Goal: Information Seeking & Learning: Learn about a topic

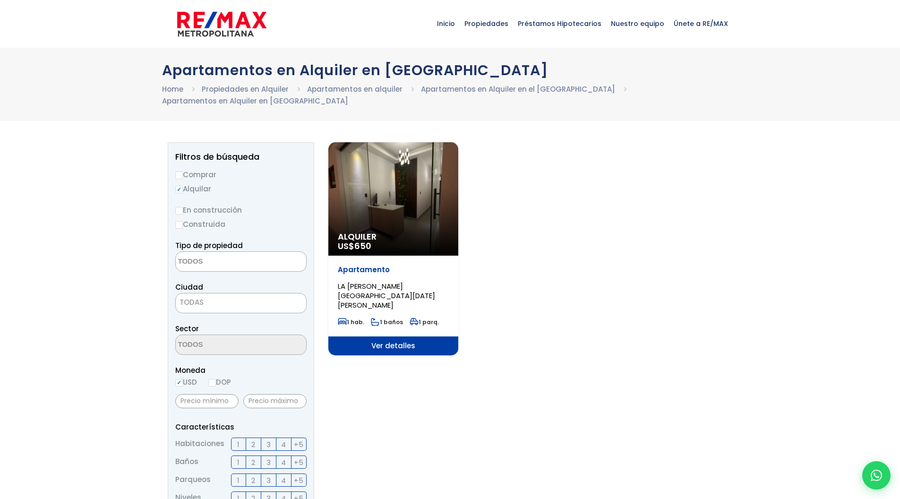
select select
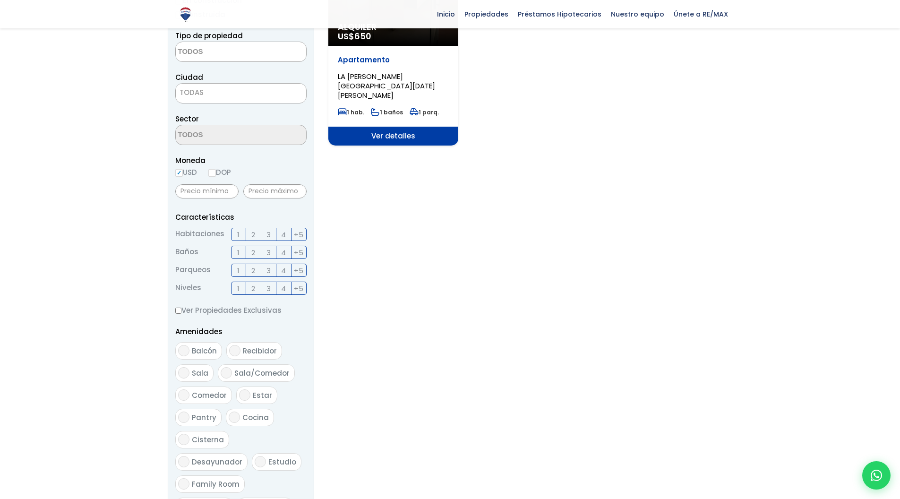
scroll to position [107, 0]
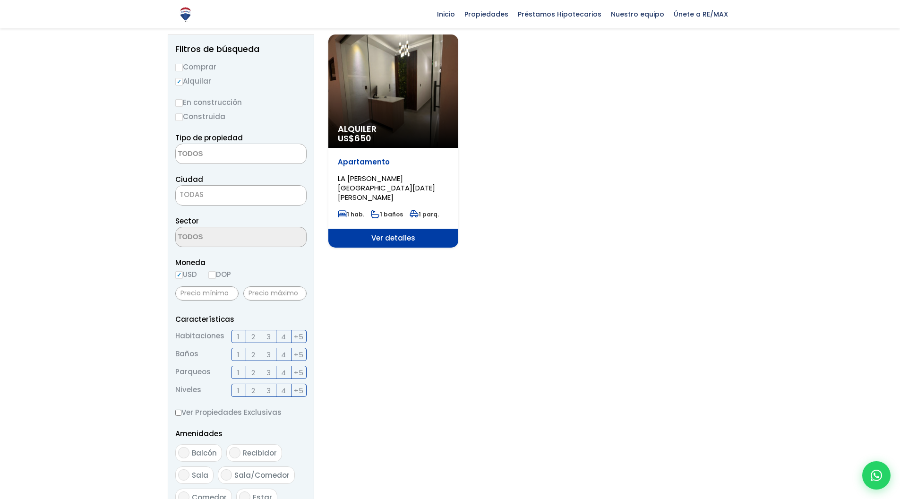
click at [389, 100] on div "Alquiler US$ 650" at bounding box center [393, 90] width 130 height 113
click at [425, 231] on span "Ver detalles" at bounding box center [393, 238] width 130 height 19
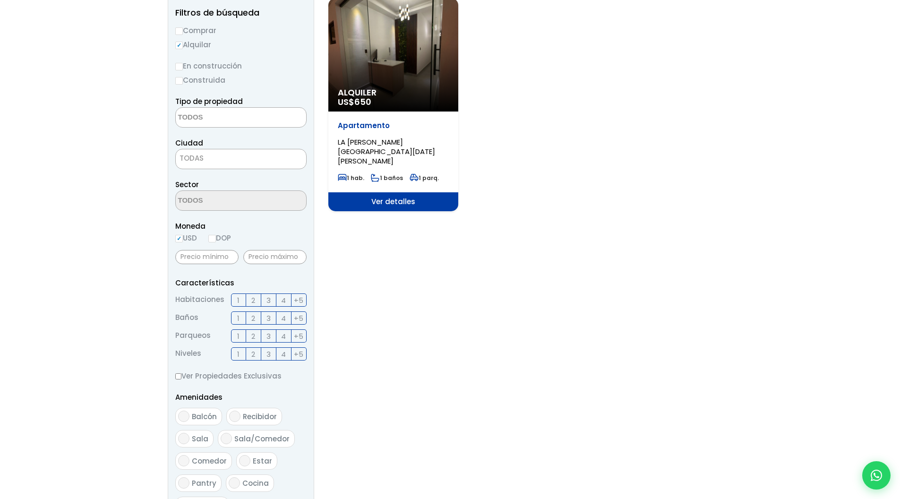
scroll to position [0, 0]
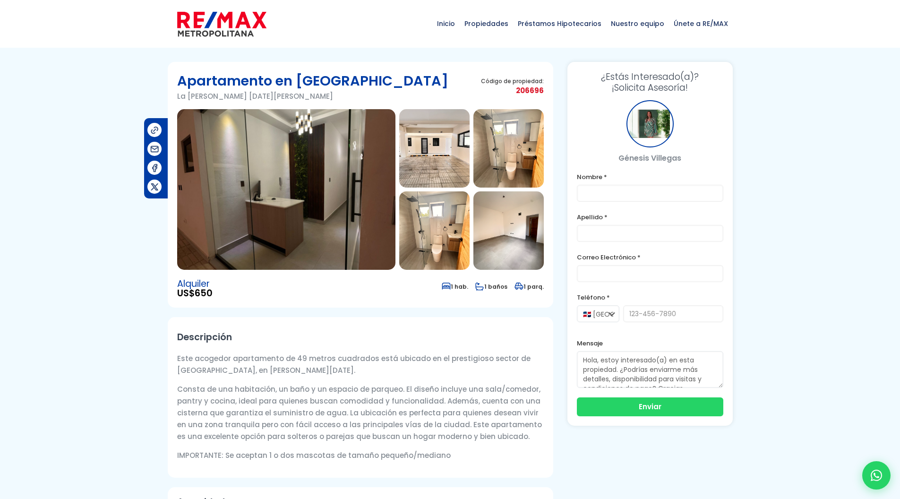
click at [439, 148] on img at bounding box center [434, 148] width 70 height 78
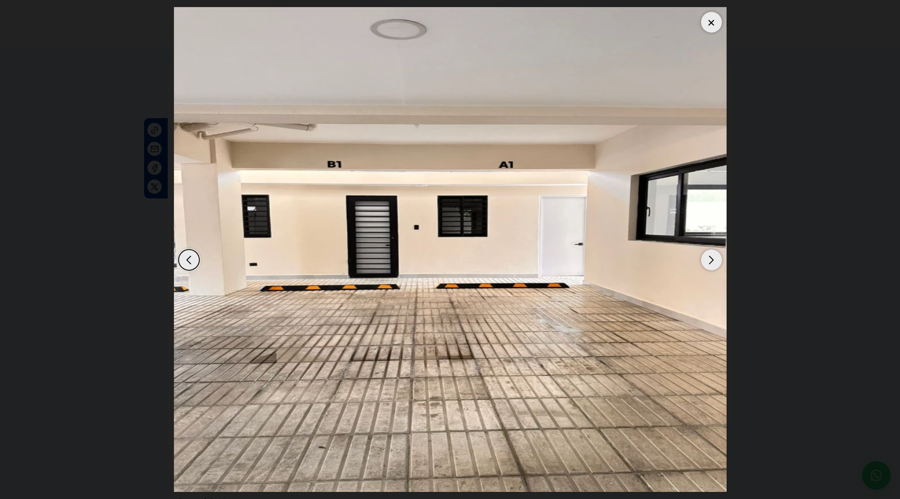
click at [712, 259] on div "Next slide" at bounding box center [711, 259] width 21 height 21
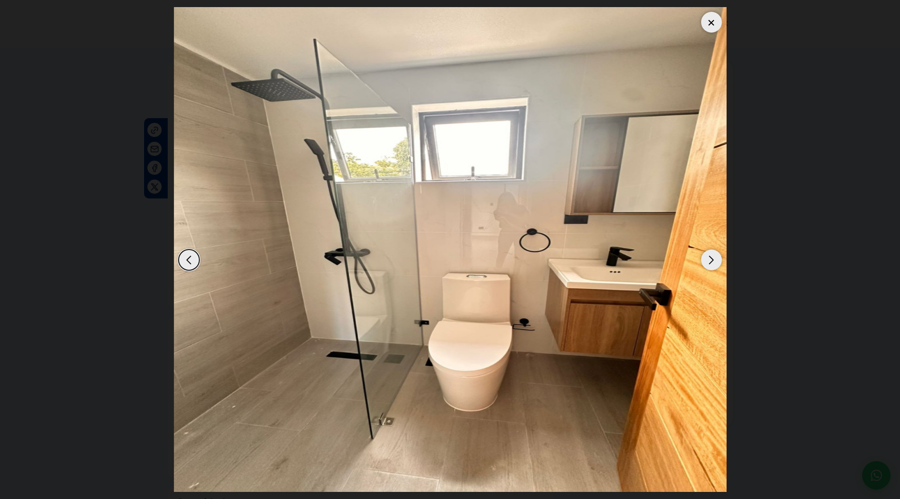
click at [712, 259] on div "Next slide" at bounding box center [711, 259] width 21 height 21
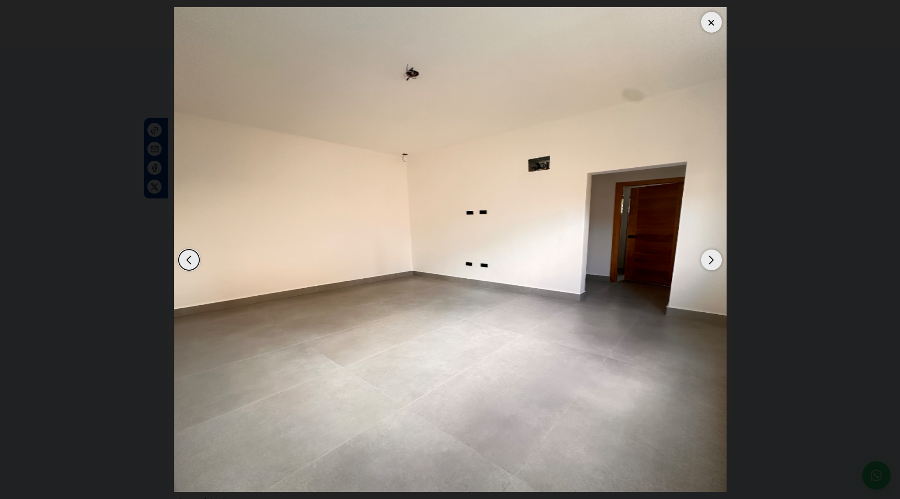
click at [712, 259] on div "Next slide" at bounding box center [711, 259] width 21 height 21
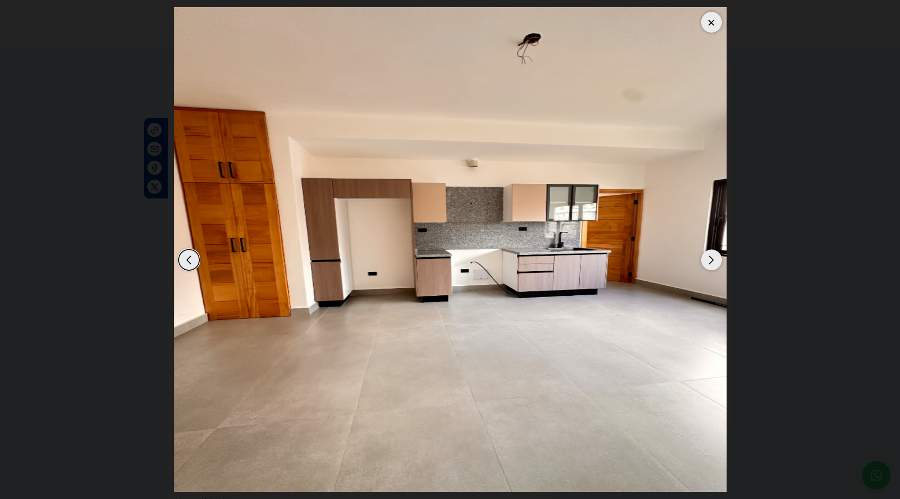
click at [712, 259] on div "Next slide" at bounding box center [711, 259] width 21 height 21
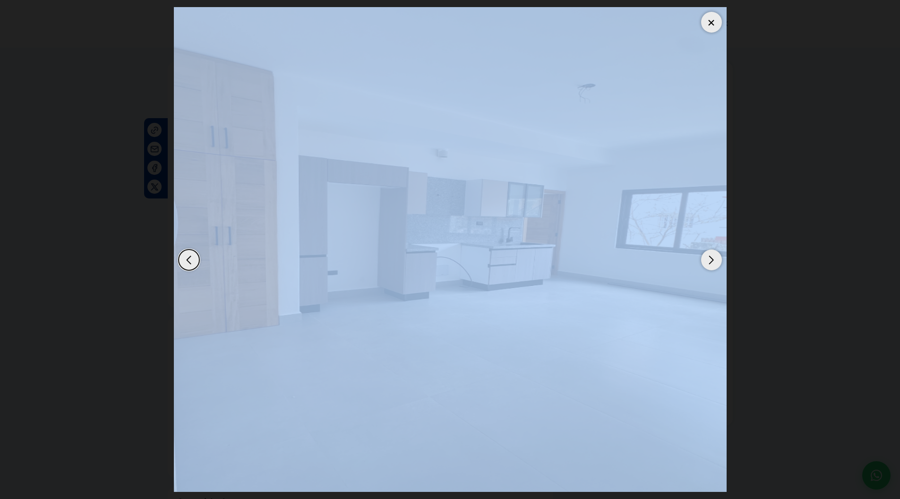
click at [712, 259] on div "Next slide" at bounding box center [711, 259] width 21 height 21
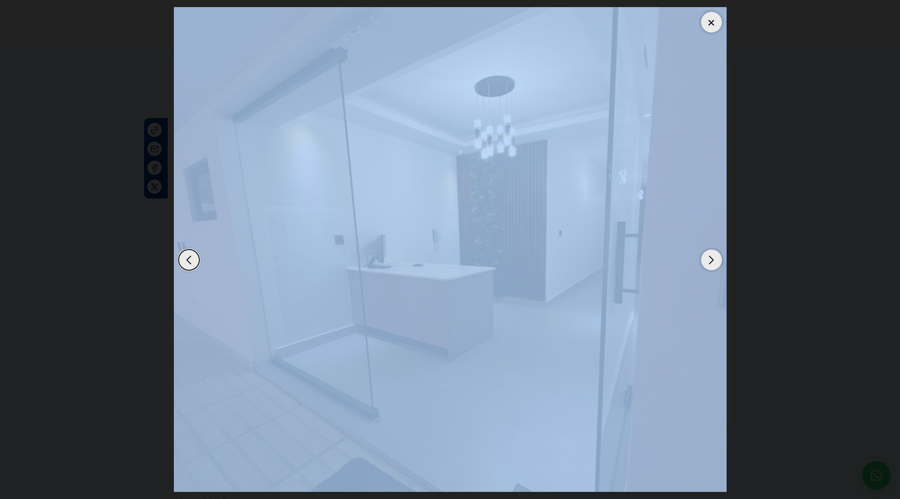
click at [712, 259] on div "Next slide" at bounding box center [711, 259] width 21 height 21
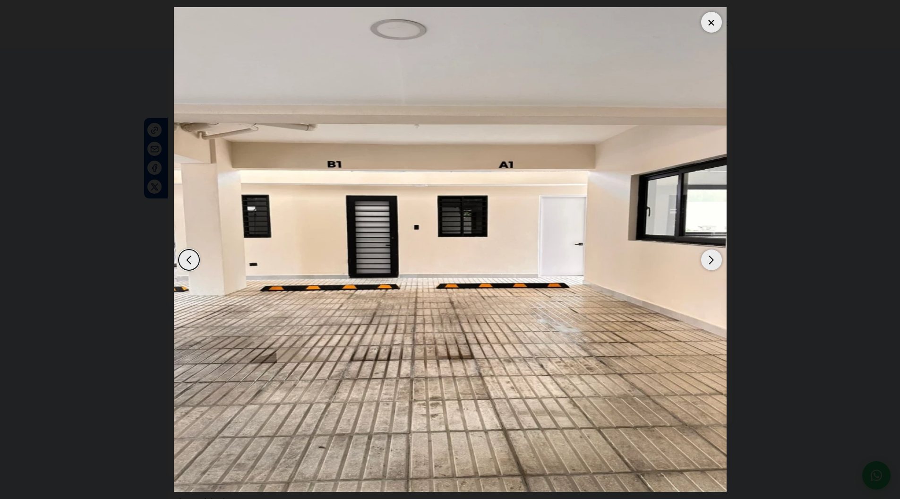
click at [712, 259] on div "Next slide" at bounding box center [711, 259] width 21 height 21
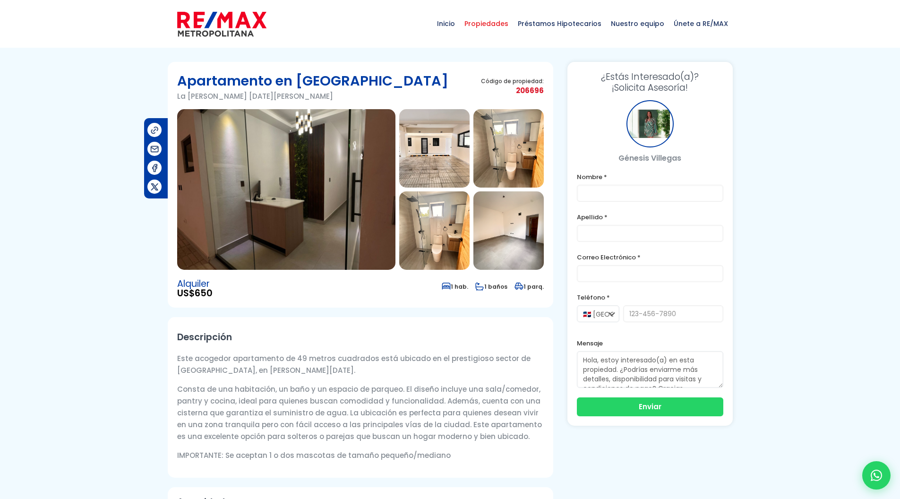
click at [487, 23] on span "Propiedades" at bounding box center [486, 23] width 53 height 28
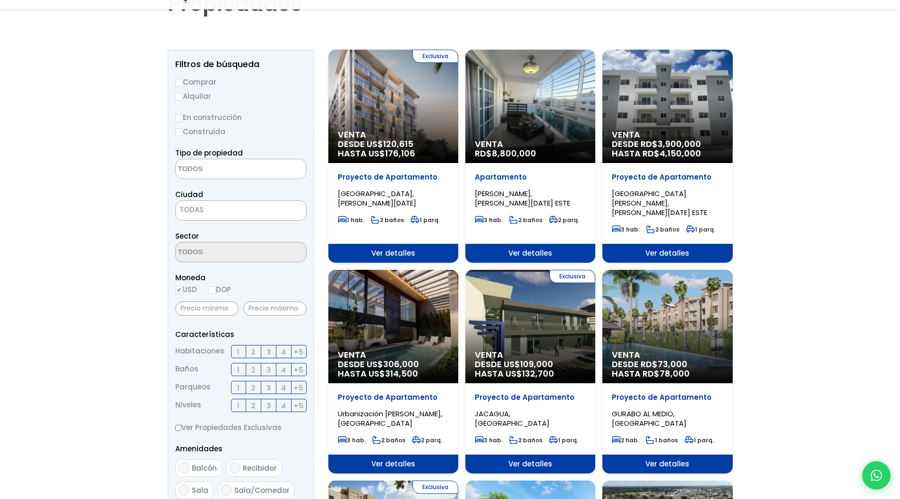
scroll to position [84, 0]
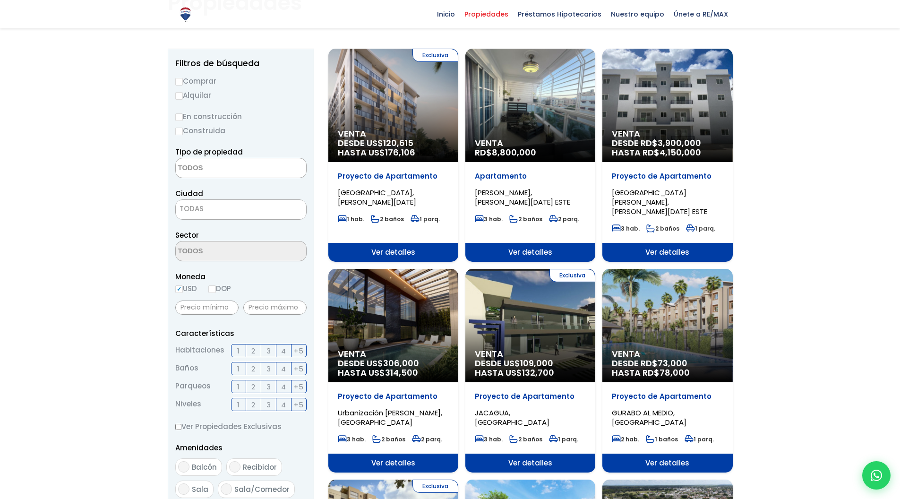
click at [215, 168] on textarea "Search" at bounding box center [222, 168] width 92 height 20
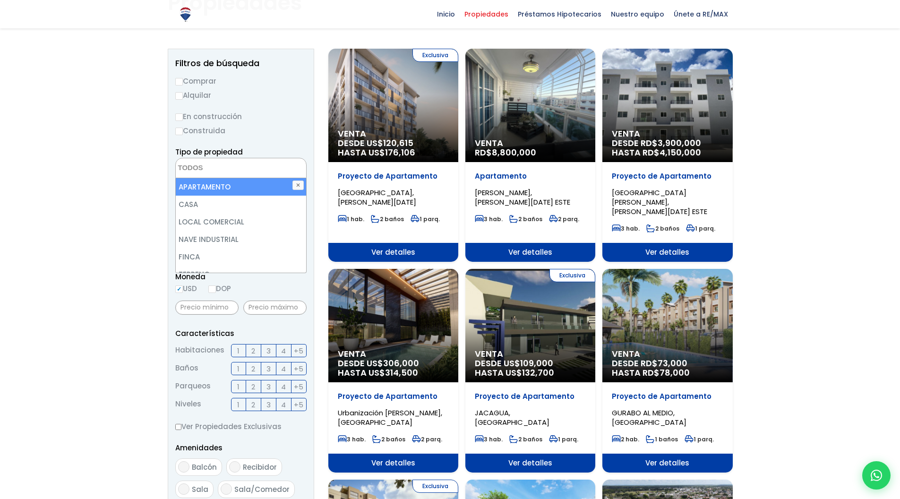
click at [211, 185] on li "APARTAMENTO" at bounding box center [241, 186] width 130 height 17
select select "apartment"
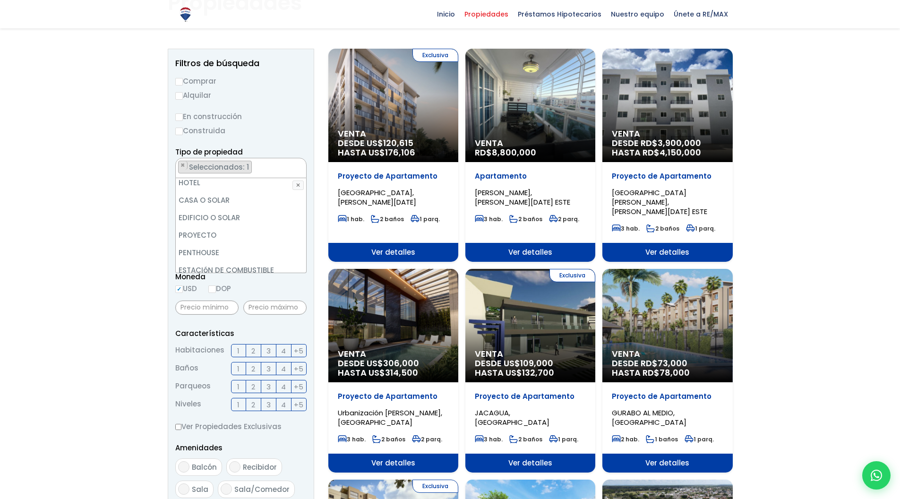
scroll to position [164, 0]
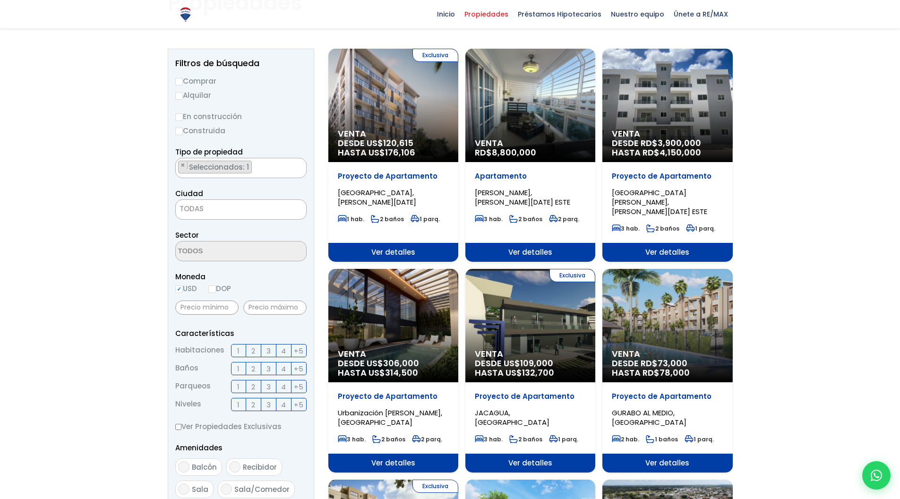
click at [180, 289] on input "USD" at bounding box center [179, 289] width 8 height 8
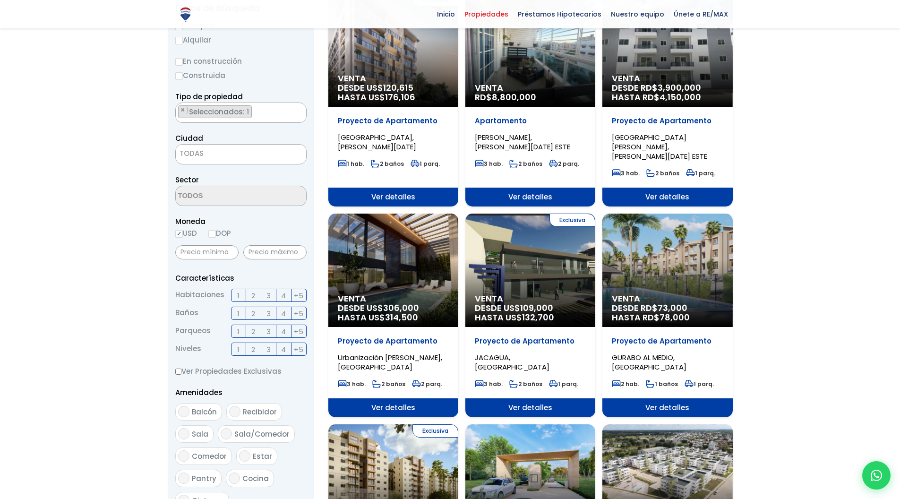
scroll to position [140, 0]
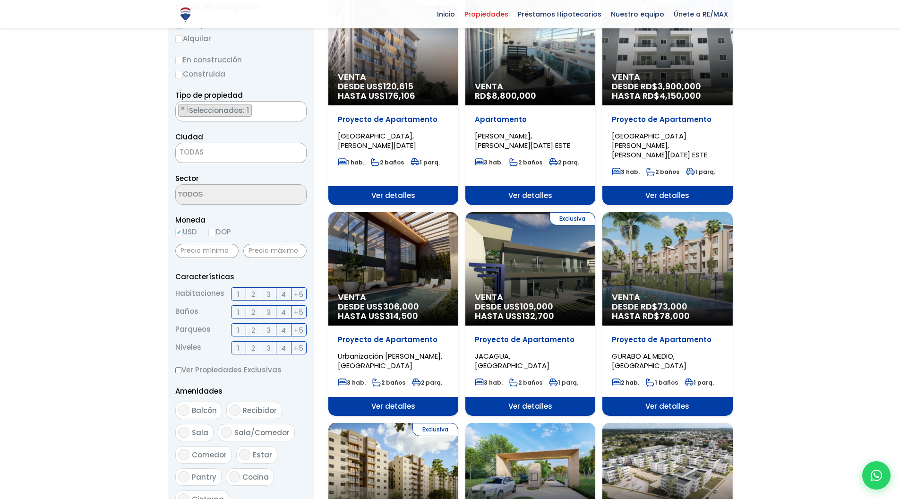
click at [267, 292] on span "3" at bounding box center [268, 294] width 4 height 12
click at [0, 0] on input "3" at bounding box center [0, 0] width 0 height 0
click at [257, 295] on label "2" at bounding box center [253, 293] width 15 height 13
click at [0, 0] on input "2" at bounding box center [0, 0] width 0 height 0
click at [254, 329] on span "2" at bounding box center [253, 330] width 4 height 12
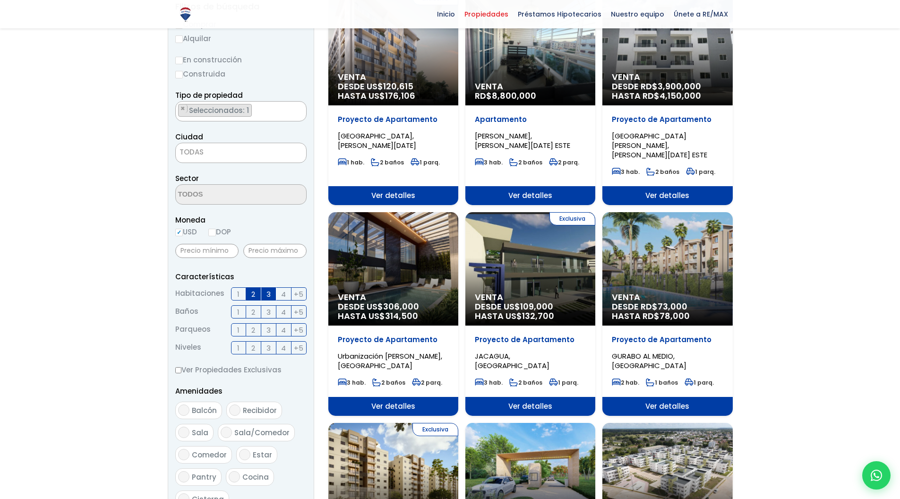
click at [0, 0] on input "2" at bounding box center [0, 0] width 0 height 0
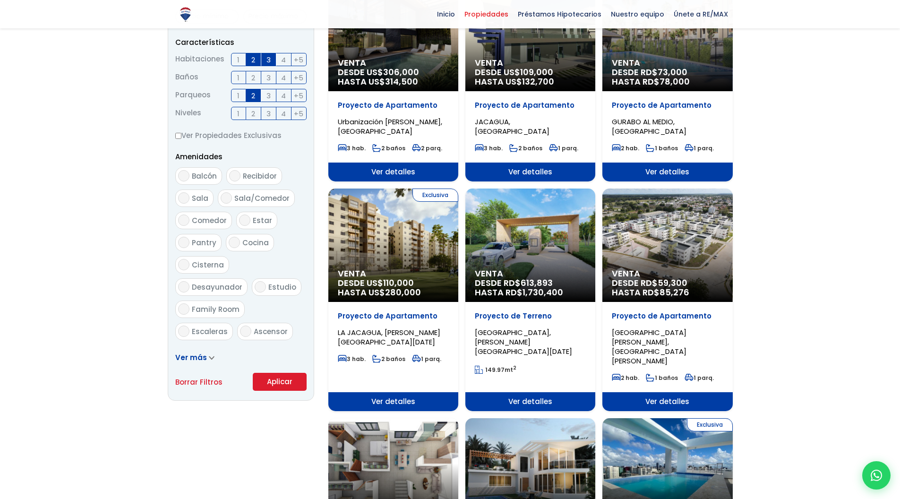
scroll to position [473, 0]
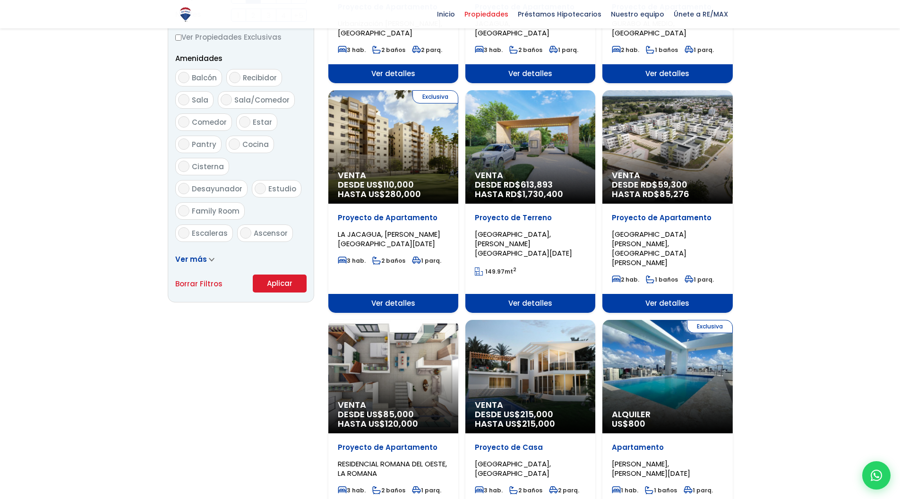
click at [205, 257] on link "Ver más" at bounding box center [194, 259] width 39 height 10
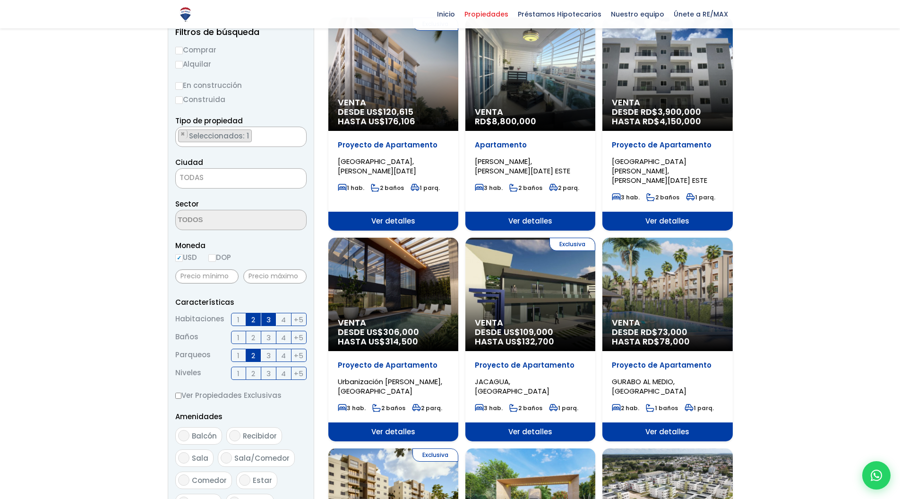
scroll to position [0, 0]
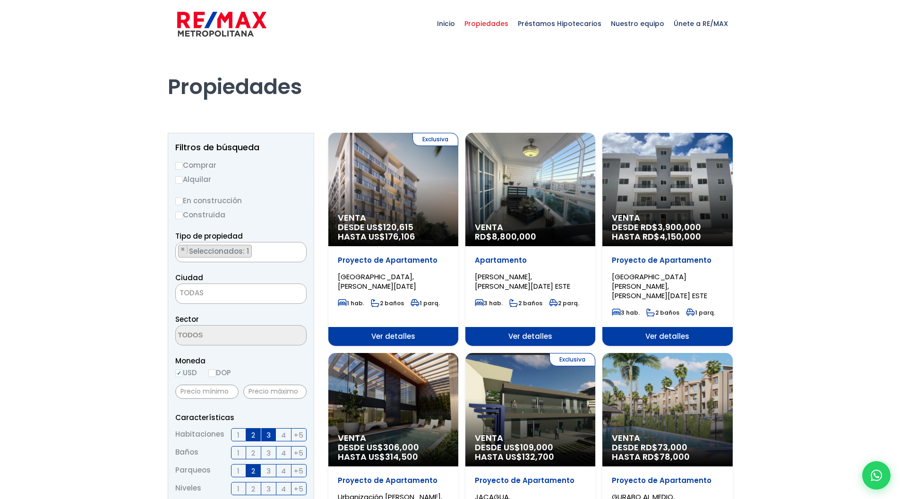
click at [191, 166] on label "Comprar" at bounding box center [240, 165] width 131 height 12
click at [183, 166] on input "Comprar" at bounding box center [179, 166] width 8 height 8
radio input "true"
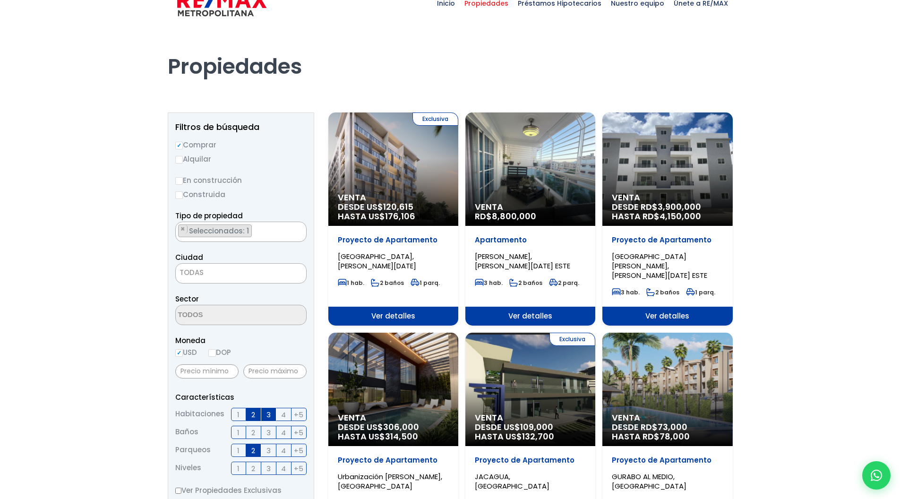
scroll to position [25, 0]
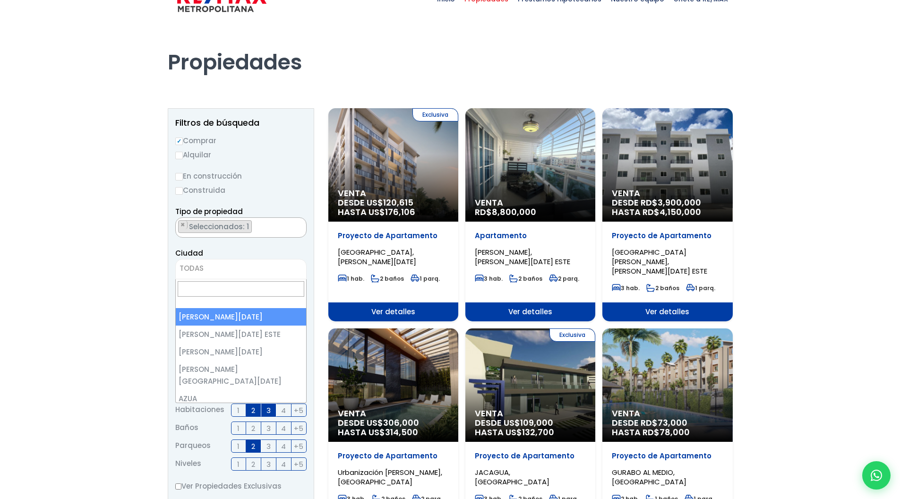
click at [264, 269] on span "TODAS" at bounding box center [241, 268] width 130 height 13
select select "1"
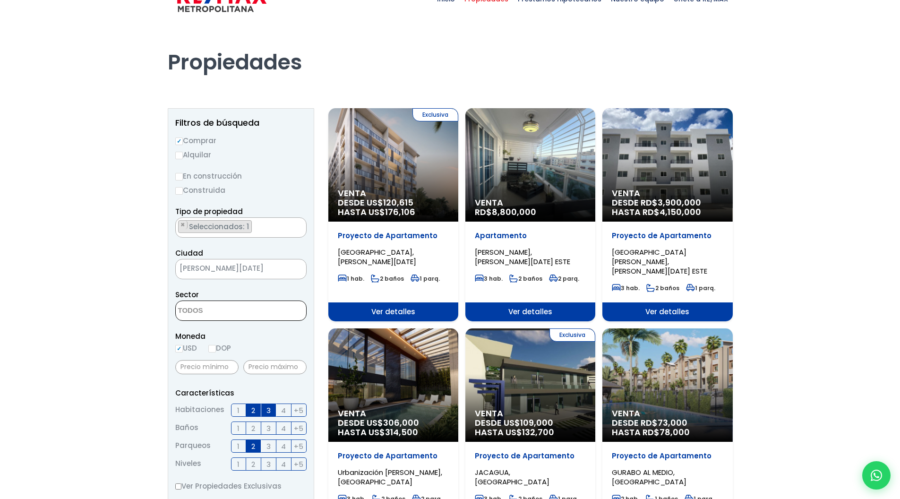
click at [256, 312] on textarea "Search" at bounding box center [222, 311] width 92 height 20
type textarea "cas"
click at [244, 329] on li "LA CASTELLANA" at bounding box center [241, 329] width 130 height 17
select select "112"
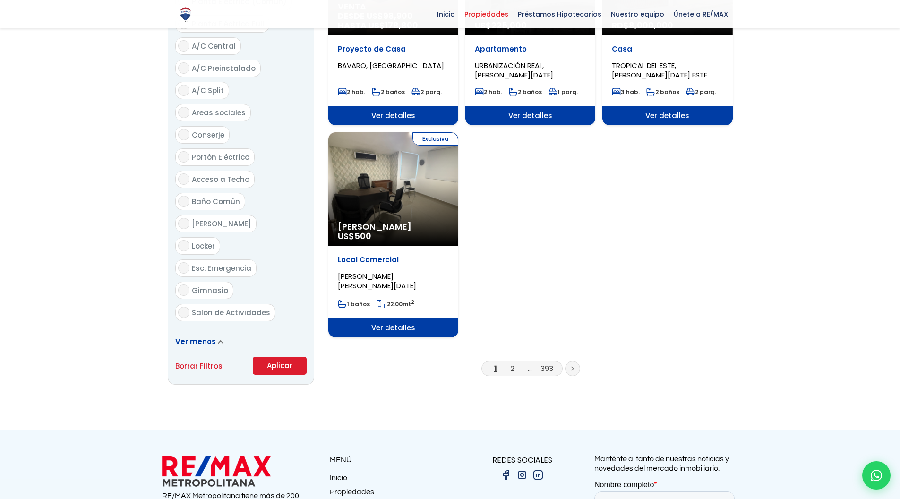
scroll to position [1196, 0]
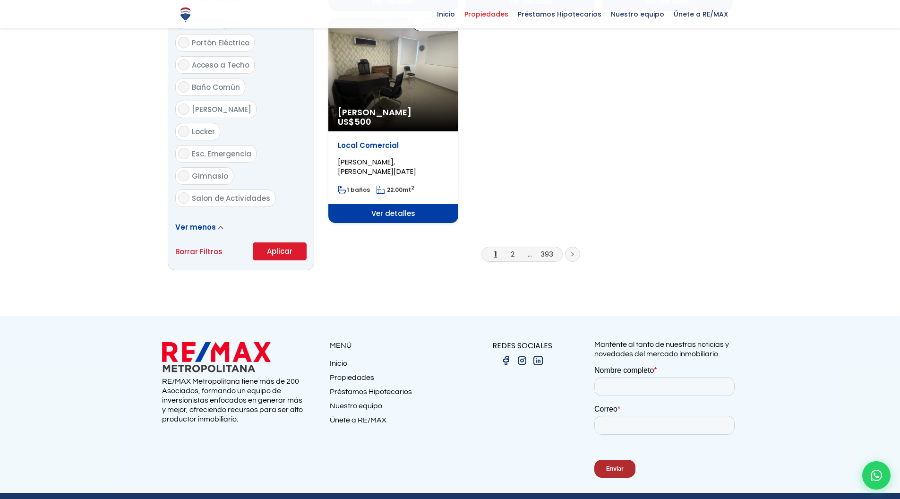
click at [267, 242] on button "Aplicar" at bounding box center [280, 251] width 54 height 18
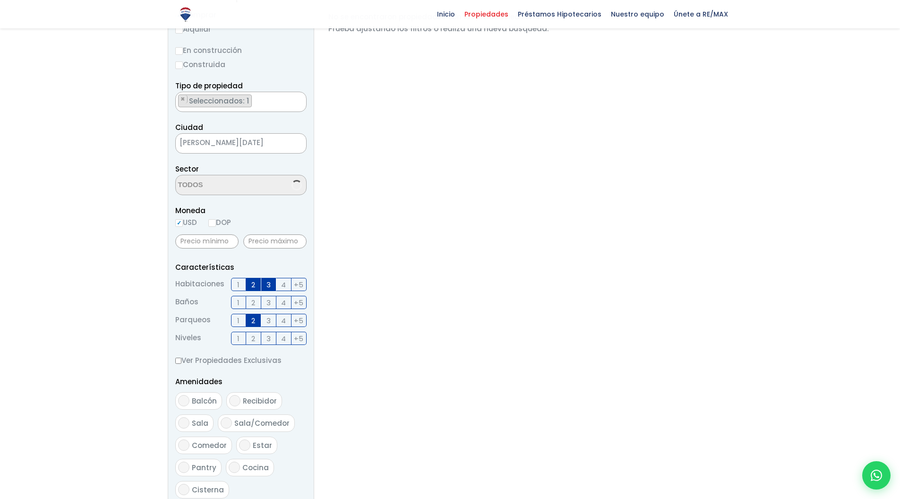
scroll to position [1206, 0]
select select "112"
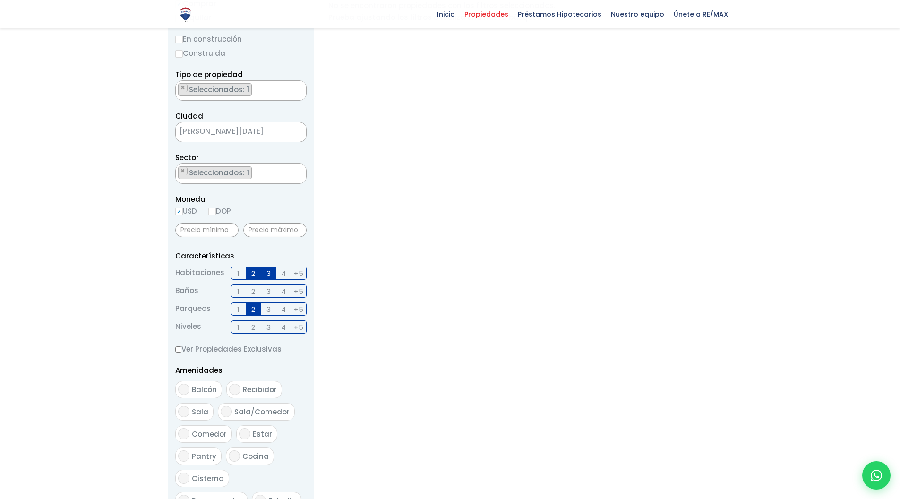
scroll to position [162, 0]
click at [181, 210] on input "USD" at bounding box center [179, 211] width 8 height 8
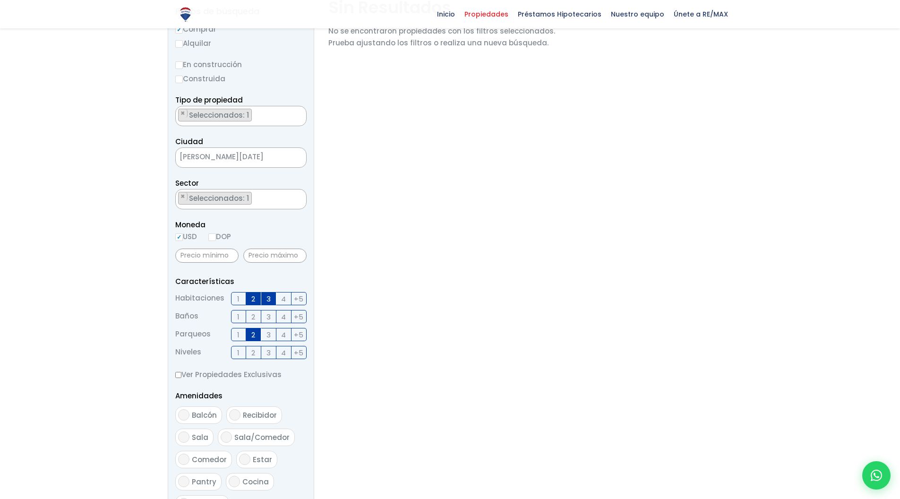
scroll to position [0, 0]
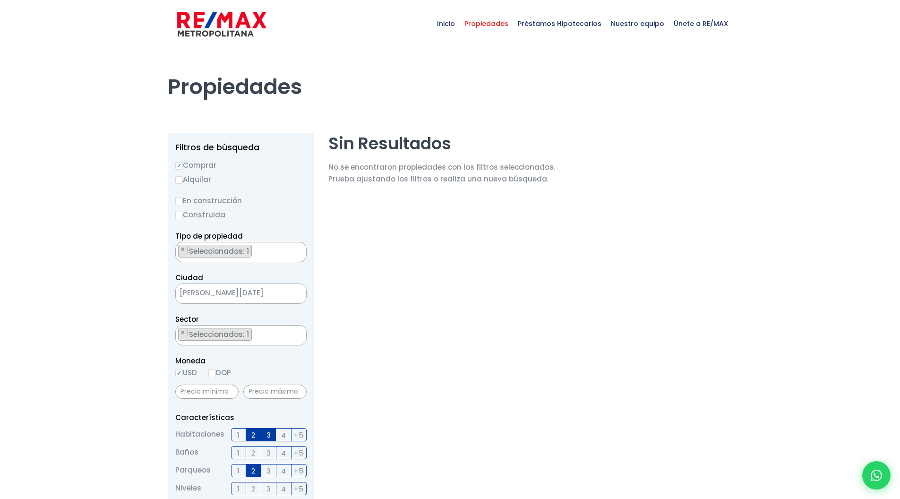
click at [177, 166] on input "Comprar" at bounding box center [179, 166] width 8 height 8
click at [183, 249] on span "×" at bounding box center [182, 249] width 5 height 9
select select
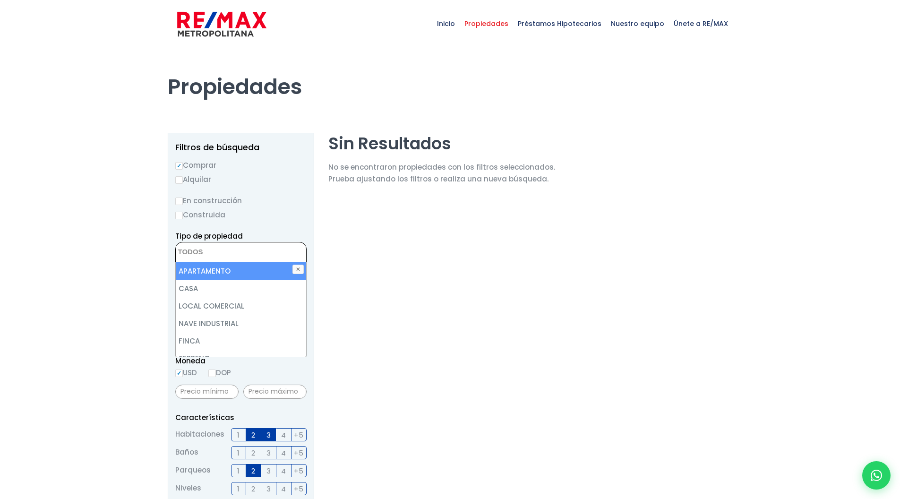
click at [189, 249] on textarea "Search" at bounding box center [222, 252] width 92 height 20
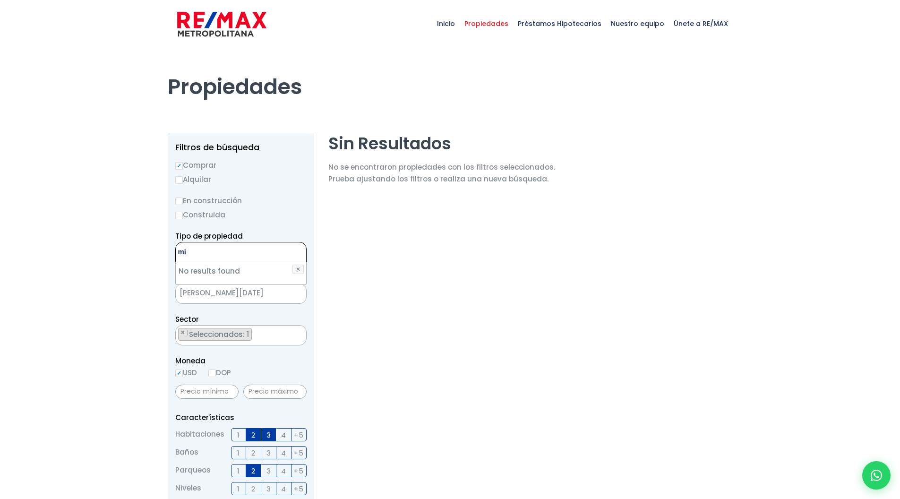
type textarea "m"
type textarea "s"
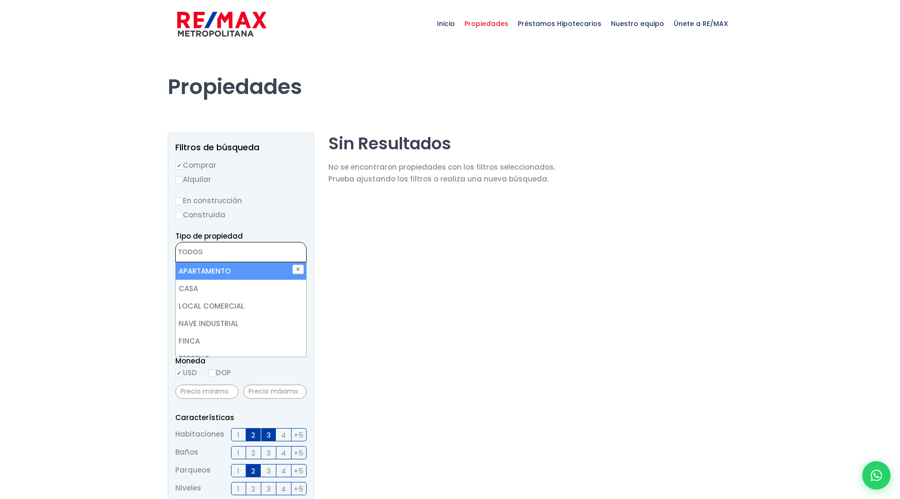
click at [203, 273] on li "APARTAMENTO" at bounding box center [241, 270] width 130 height 17
select select "apartment"
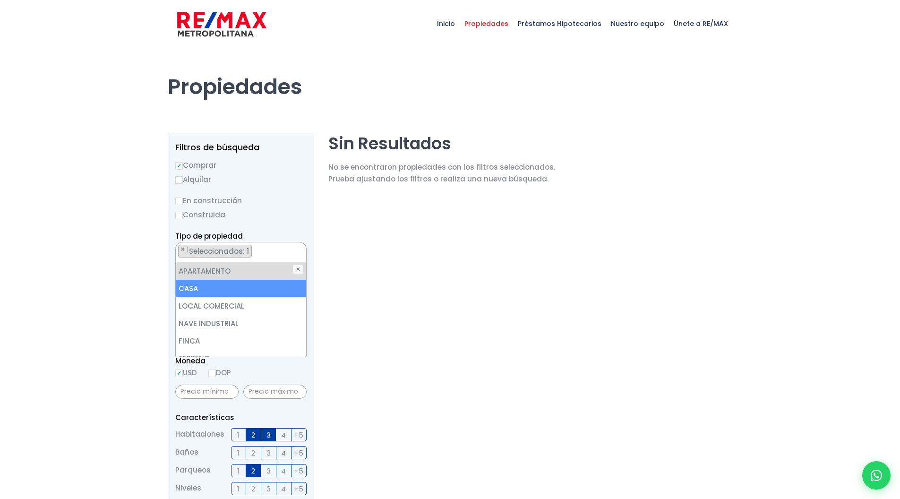
click at [37, 274] on div at bounding box center [450, 425] width 900 height 754
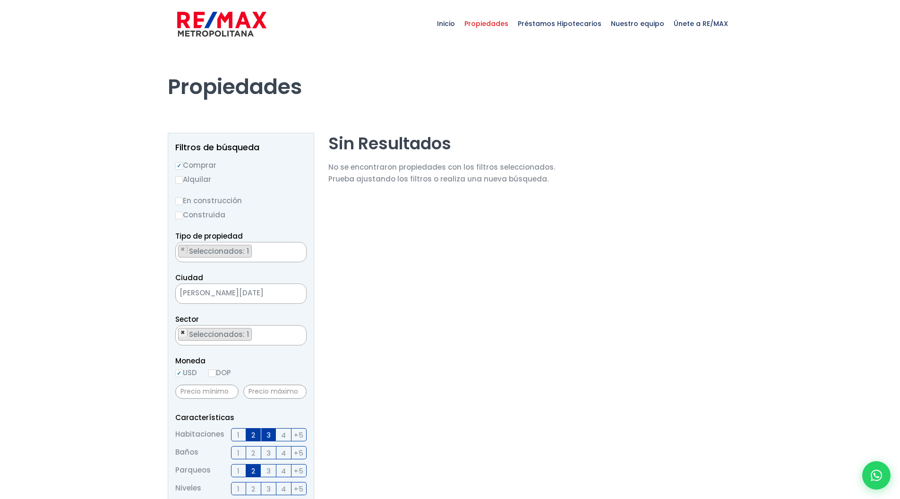
click at [184, 330] on span "×" at bounding box center [182, 332] width 5 height 9
select select
click at [194, 334] on textarea "Search" at bounding box center [222, 335] width 92 height 20
type textarea "rena"
select select "62"
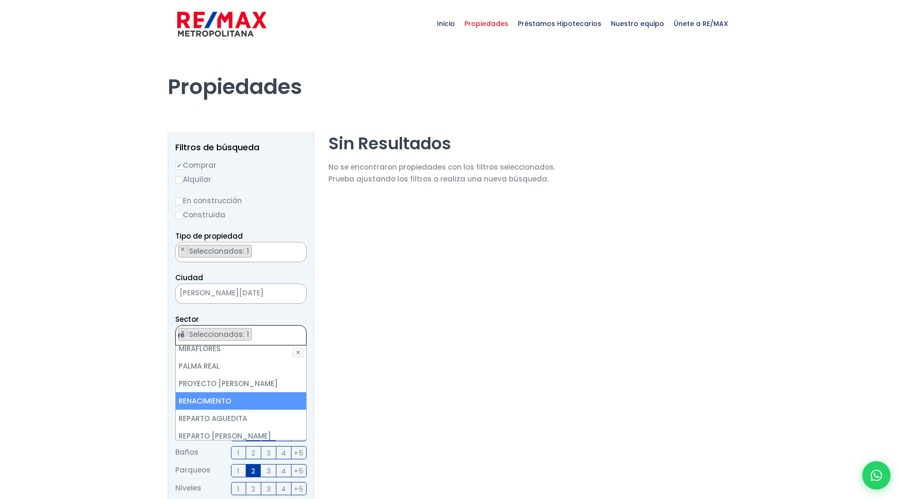
type textarea "r"
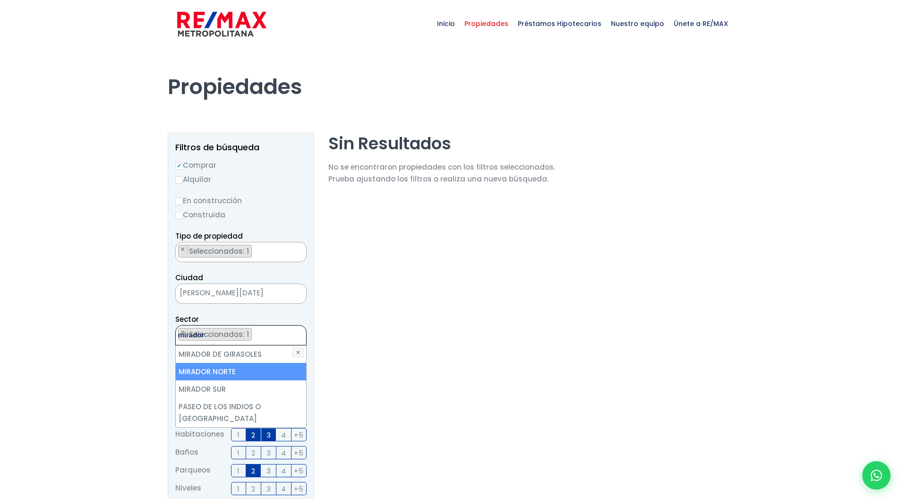
type textarea "mirador"
click at [185, 373] on li "MIRADOR NORTE" at bounding box center [241, 371] width 130 height 17
select select "114"
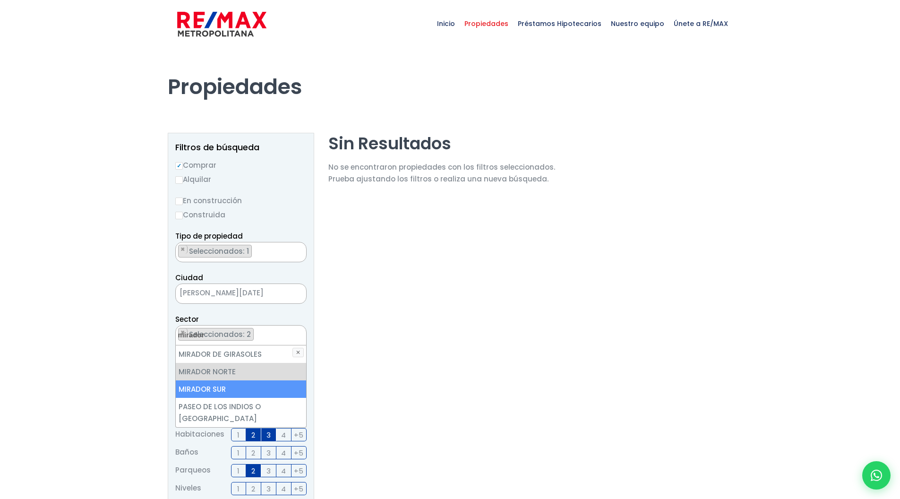
click at [186, 385] on li "MIRADOR SUR" at bounding box center [241, 388] width 130 height 17
click at [141, 359] on div at bounding box center [450, 425] width 900 height 754
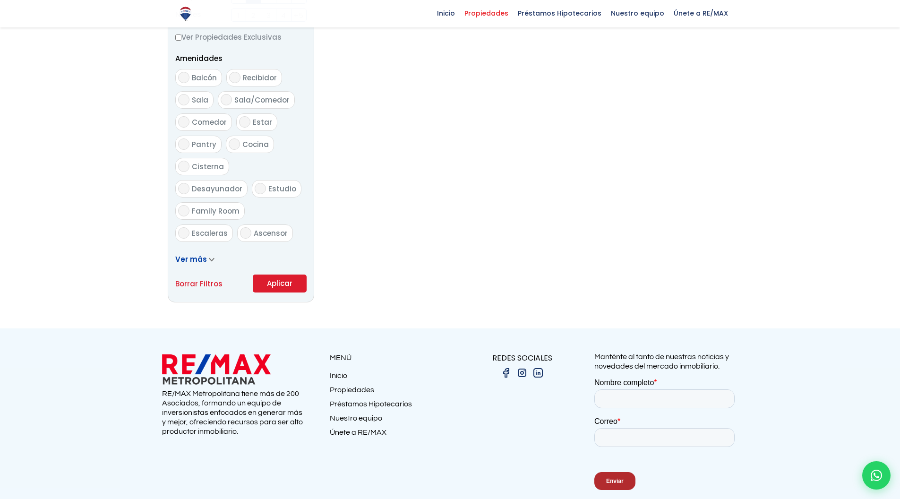
scroll to position [509, 0]
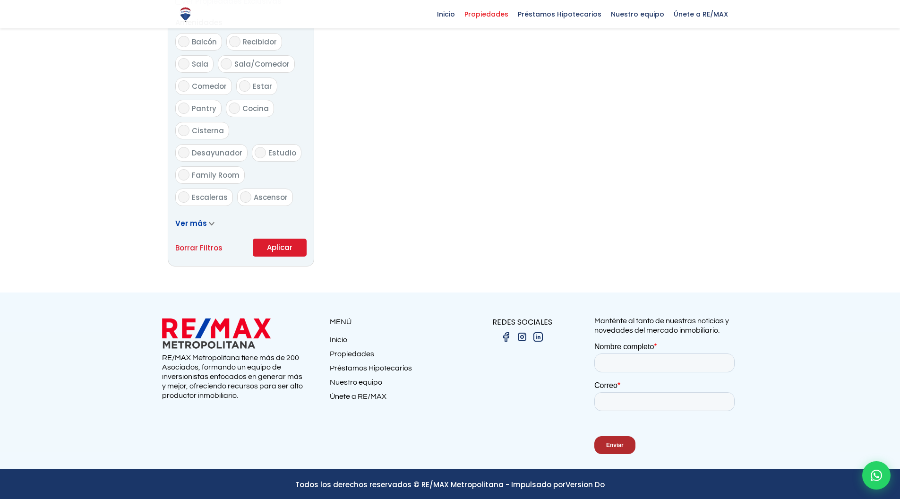
click at [288, 249] on button "Aplicar" at bounding box center [280, 248] width 54 height 18
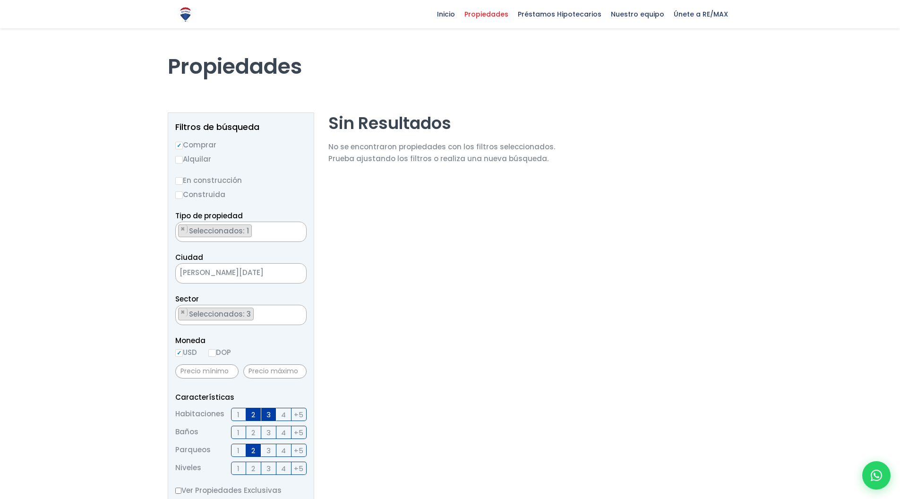
scroll to position [0, 0]
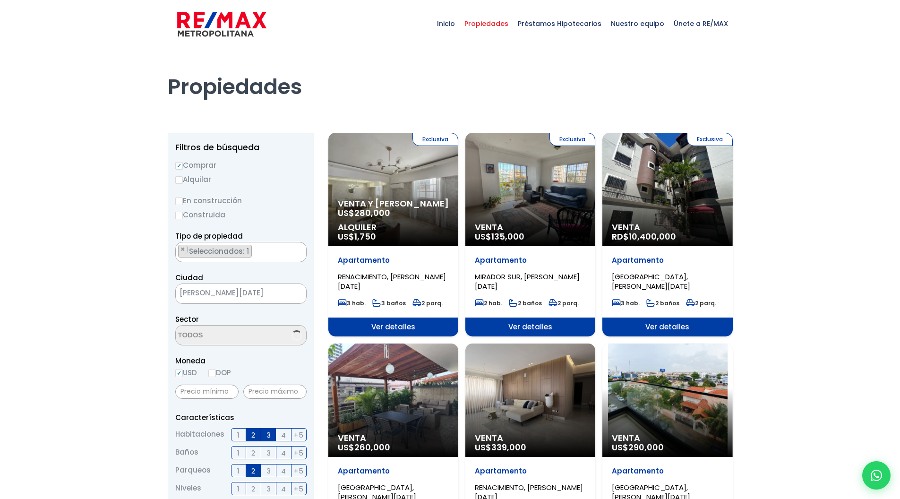
select select "114"
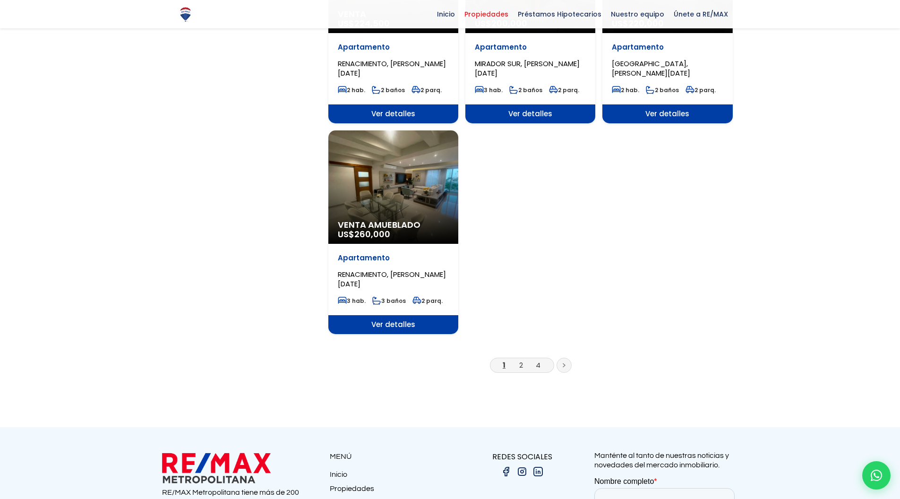
scroll to position [1193, 0]
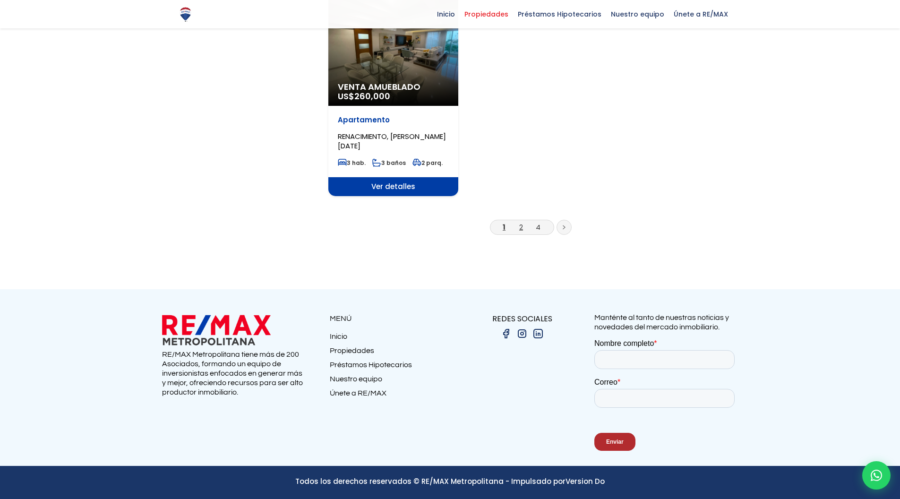
click at [522, 228] on link "2" at bounding box center [521, 227] width 4 height 10
click at [521, 223] on link "2" at bounding box center [521, 227] width 4 height 10
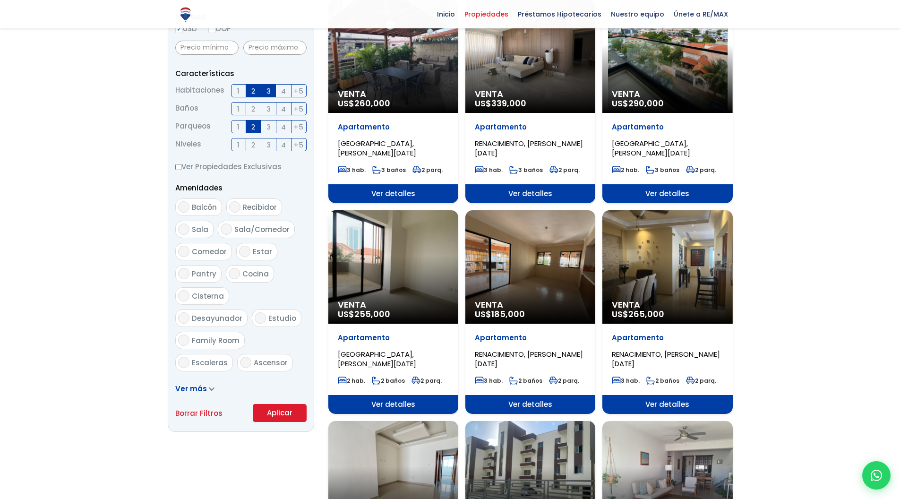
scroll to position [329, 0]
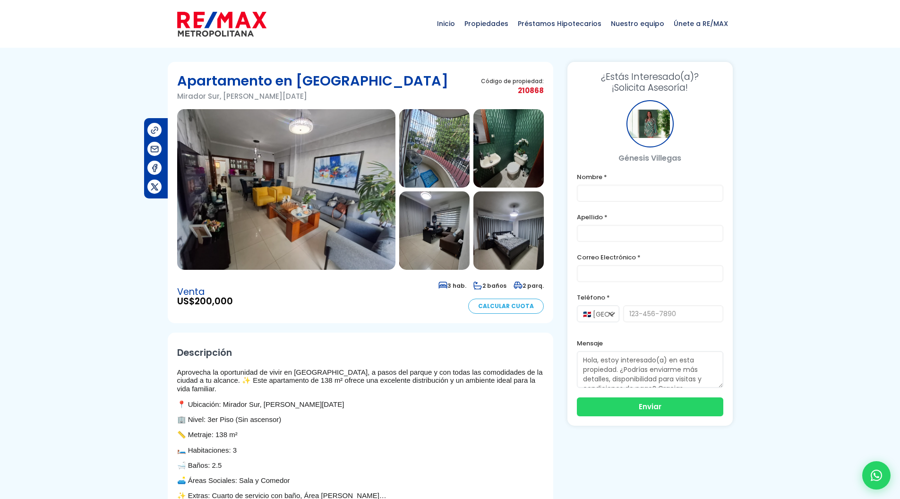
click at [359, 199] on img at bounding box center [286, 189] width 218 height 161
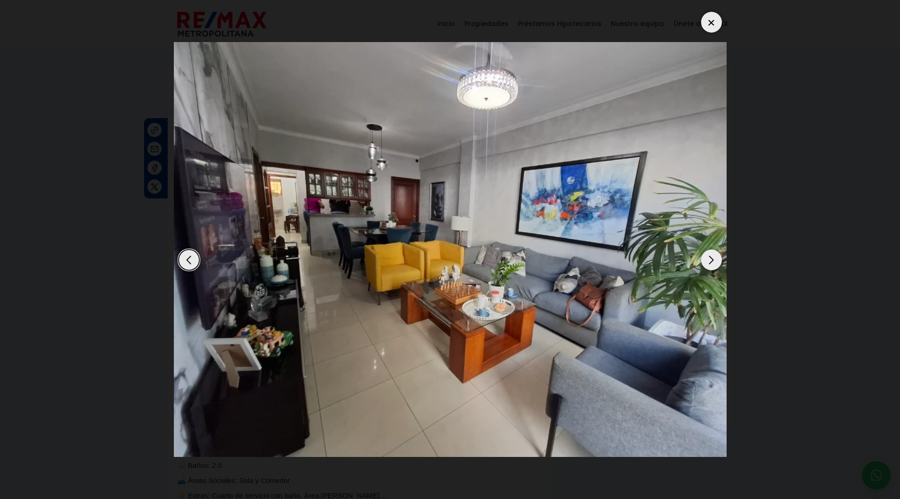
click at [713, 257] on div "Next slide" at bounding box center [711, 259] width 21 height 21
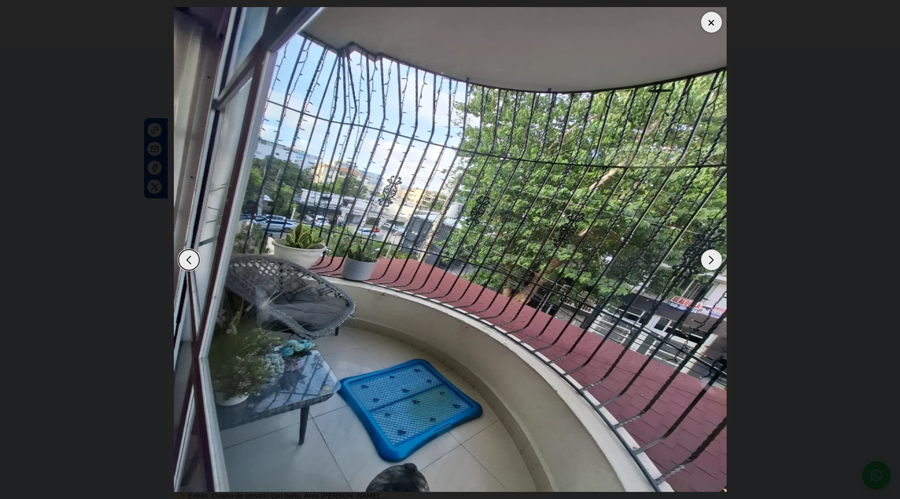
click at [713, 257] on div "Next slide" at bounding box center [711, 259] width 21 height 21
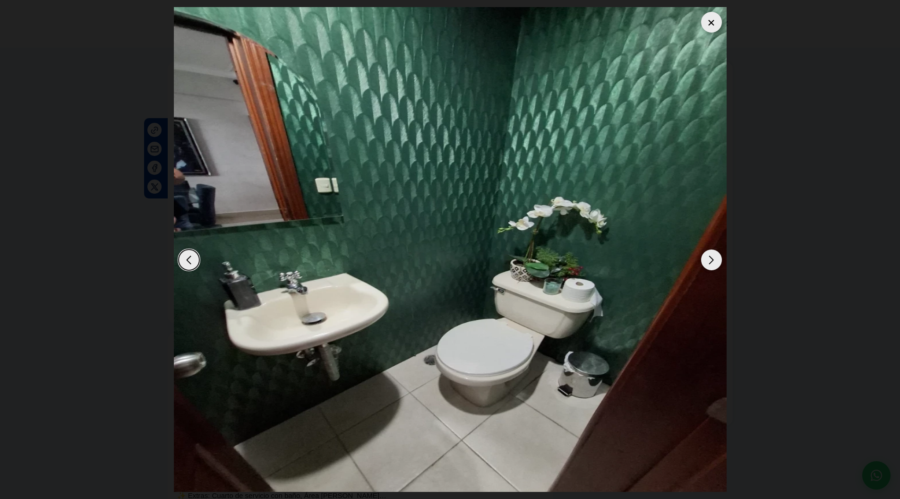
click at [713, 257] on div "Next slide" at bounding box center [711, 259] width 21 height 21
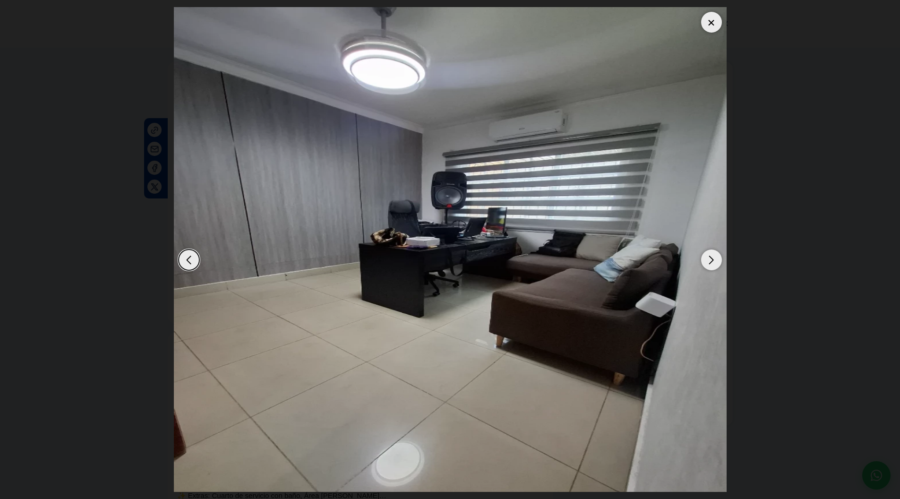
click at [713, 257] on div "Next slide" at bounding box center [711, 259] width 21 height 21
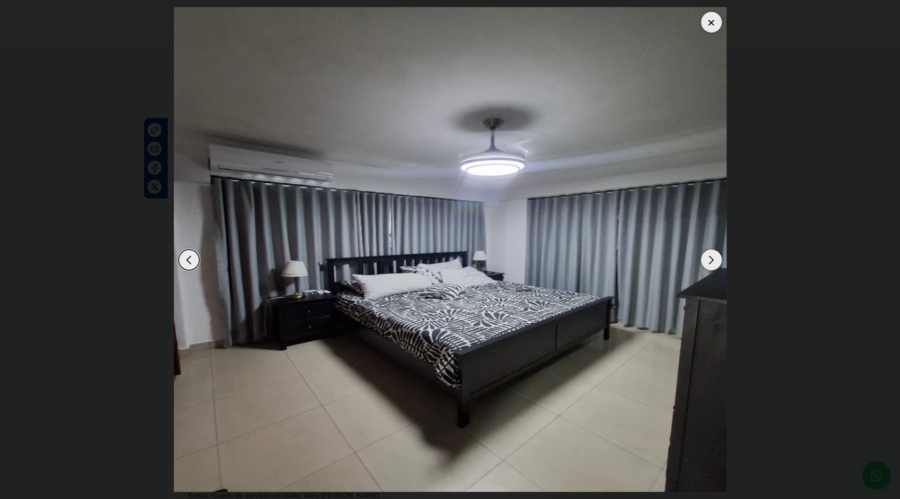
click at [713, 257] on div "Next slide" at bounding box center [711, 259] width 21 height 21
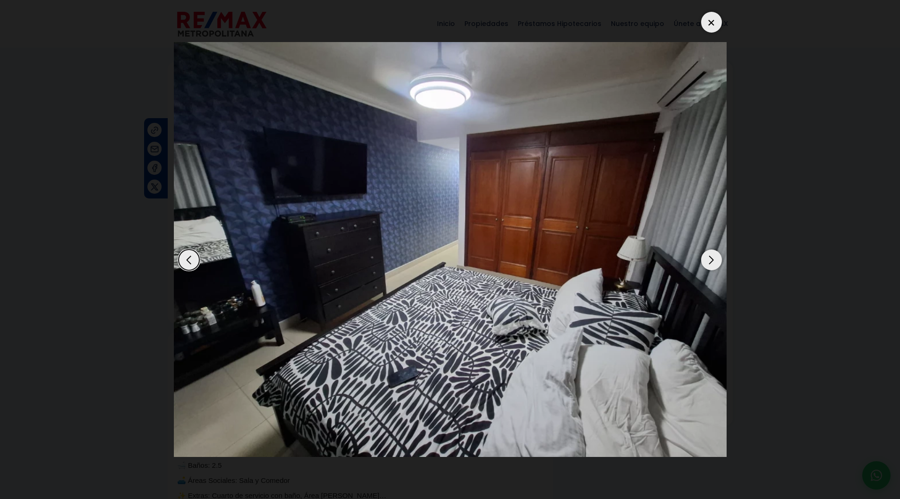
click at [713, 257] on div "Next slide" at bounding box center [711, 259] width 21 height 21
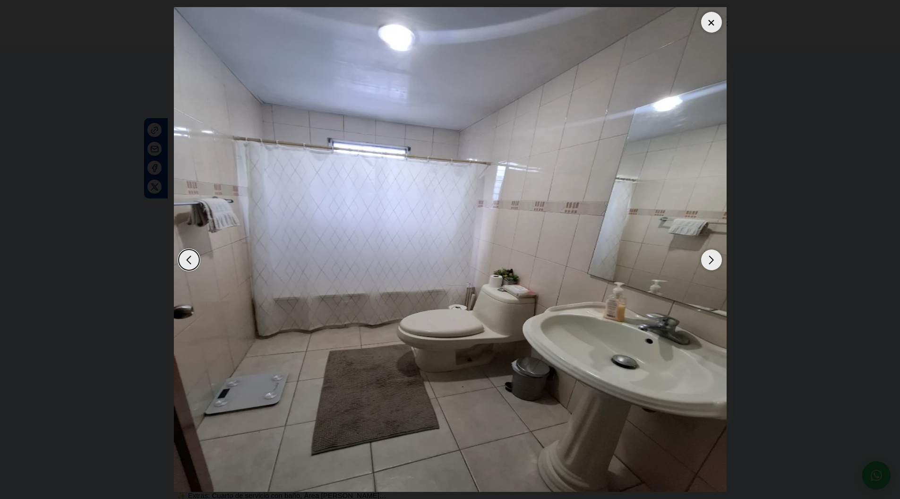
click at [720, 260] on div "Next slide" at bounding box center [711, 259] width 21 height 21
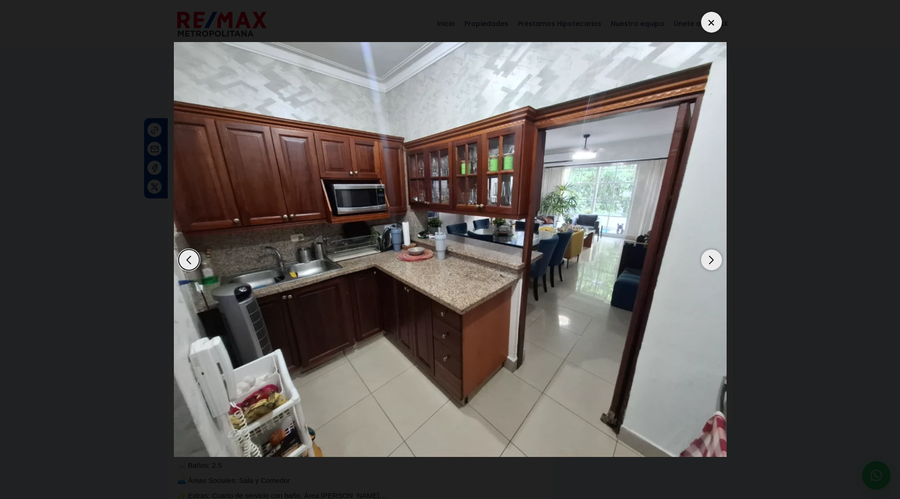
click at [720, 260] on div "Next slide" at bounding box center [711, 259] width 21 height 21
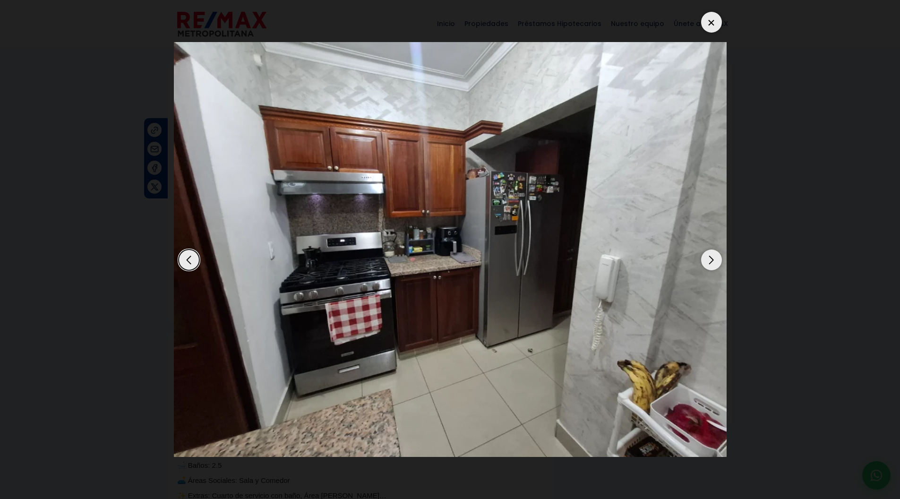
click at [720, 260] on div "Next slide" at bounding box center [711, 259] width 21 height 21
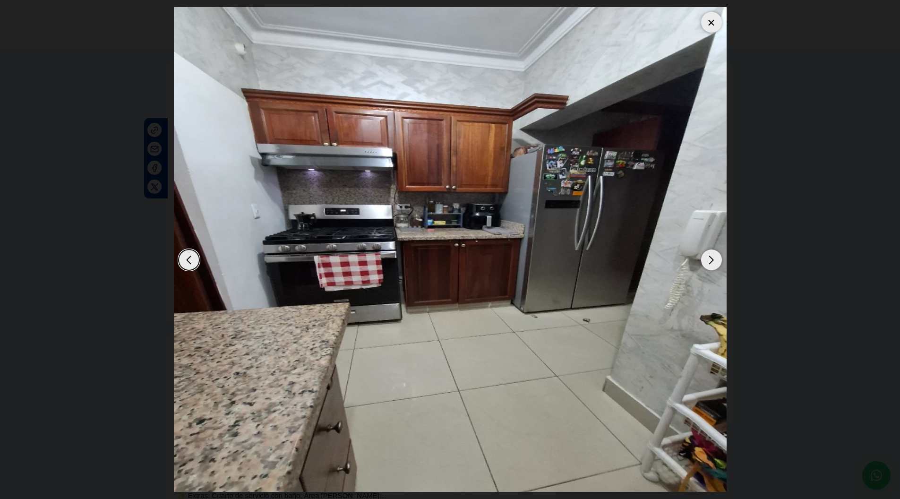
click at [720, 260] on div "Next slide" at bounding box center [711, 259] width 21 height 21
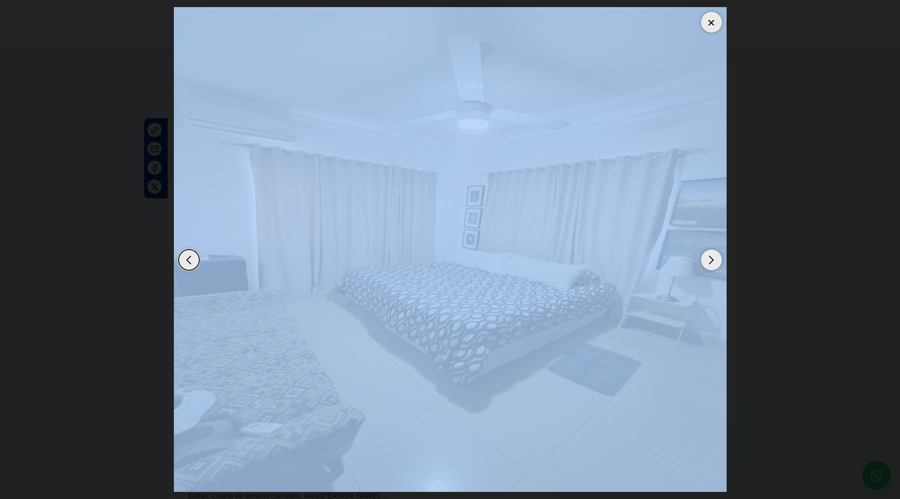
click at [720, 260] on div "Next slide" at bounding box center [711, 259] width 21 height 21
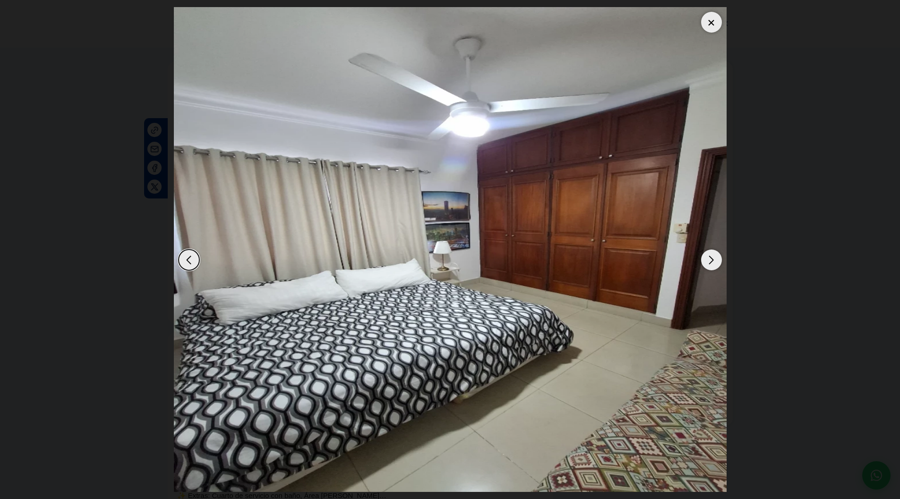
click at [708, 23] on div at bounding box center [711, 22] width 21 height 21
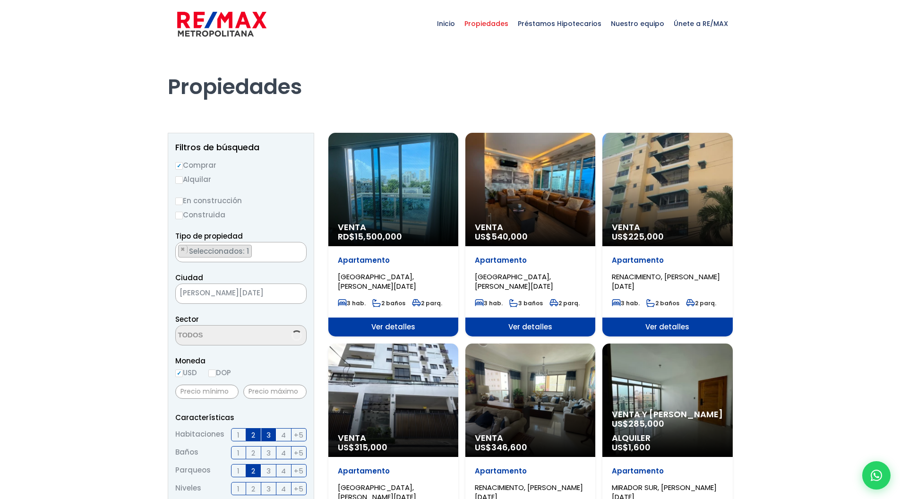
scroll to position [2238, 0]
select select "114"
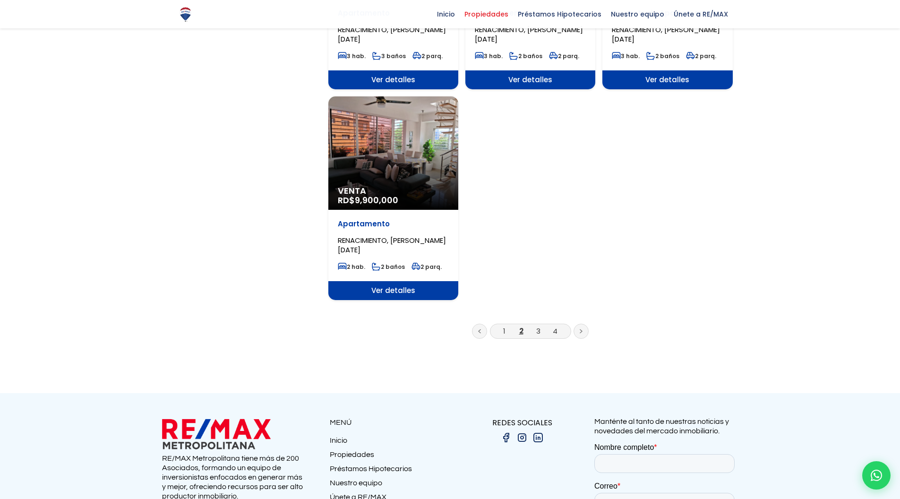
scroll to position [1093, 0]
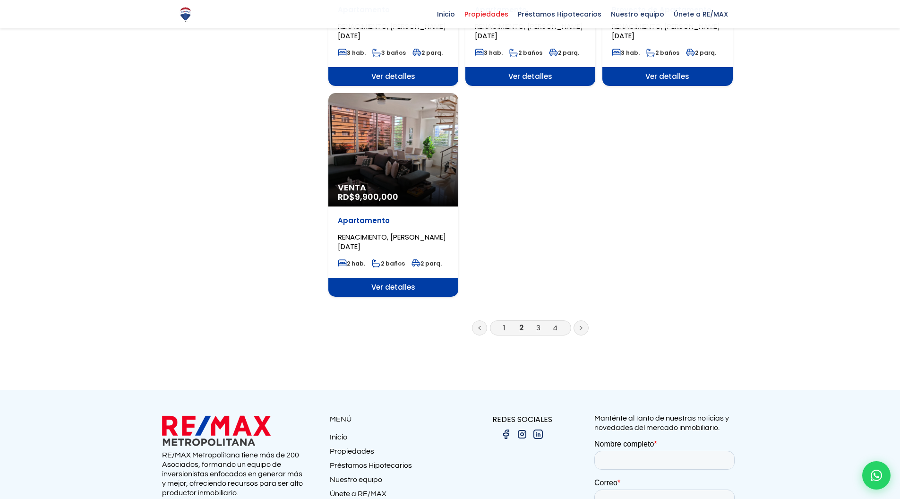
click at [539, 327] on link "3" at bounding box center [538, 328] width 4 height 10
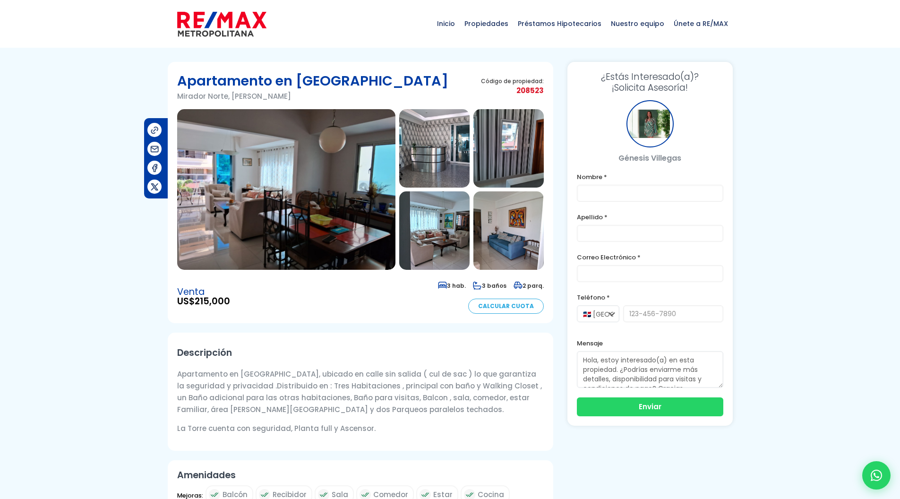
click at [355, 190] on img at bounding box center [286, 189] width 218 height 161
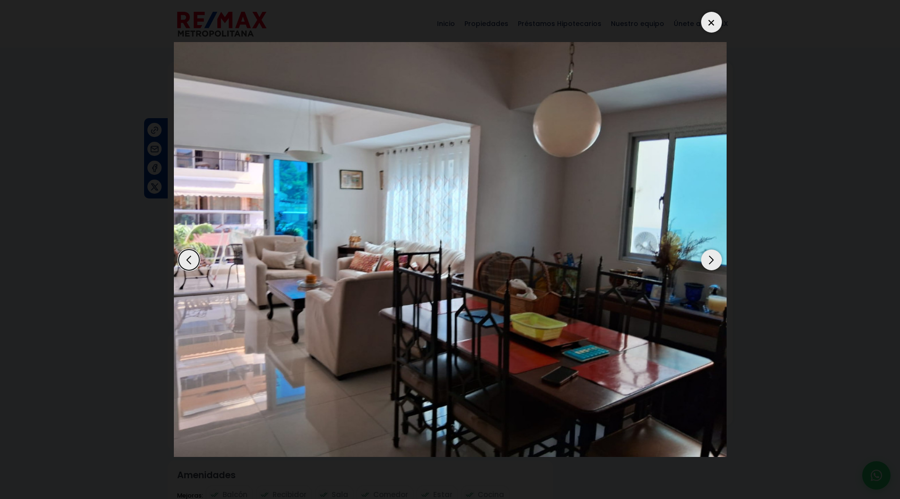
click at [706, 259] on div "Next slide" at bounding box center [711, 259] width 21 height 21
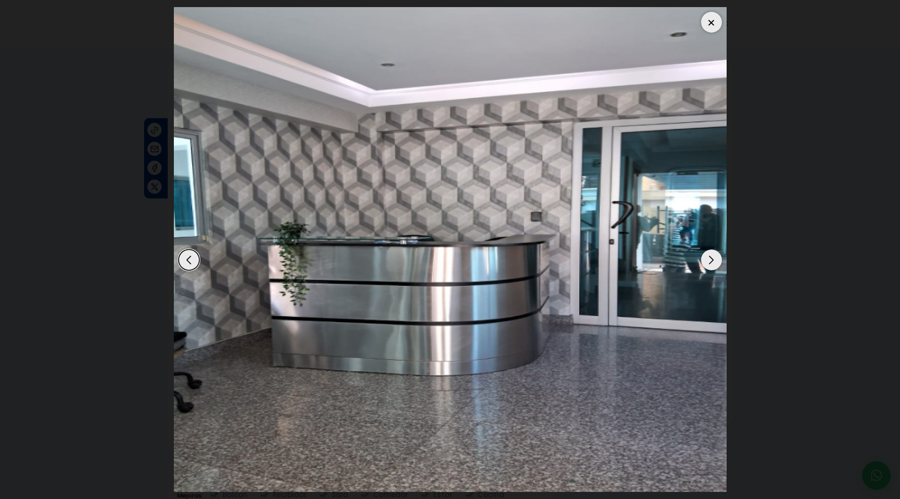
click at [706, 259] on div "Next slide" at bounding box center [711, 259] width 21 height 21
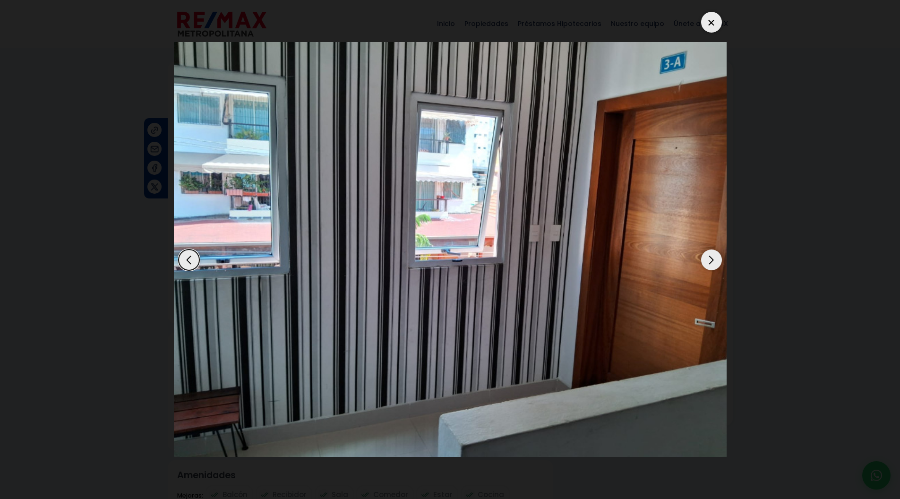
click at [706, 259] on div "Next slide" at bounding box center [711, 259] width 21 height 21
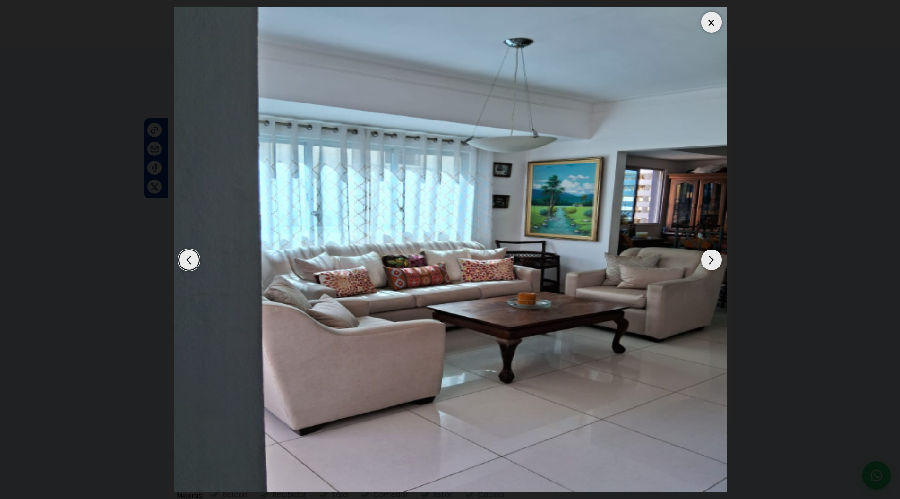
click at [706, 259] on div "Next slide" at bounding box center [711, 259] width 21 height 21
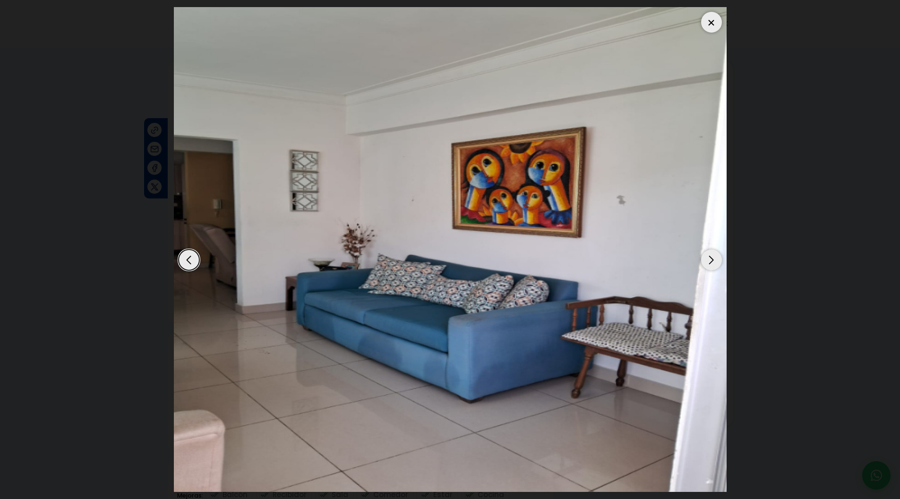
click at [706, 259] on div "Next slide" at bounding box center [711, 259] width 21 height 21
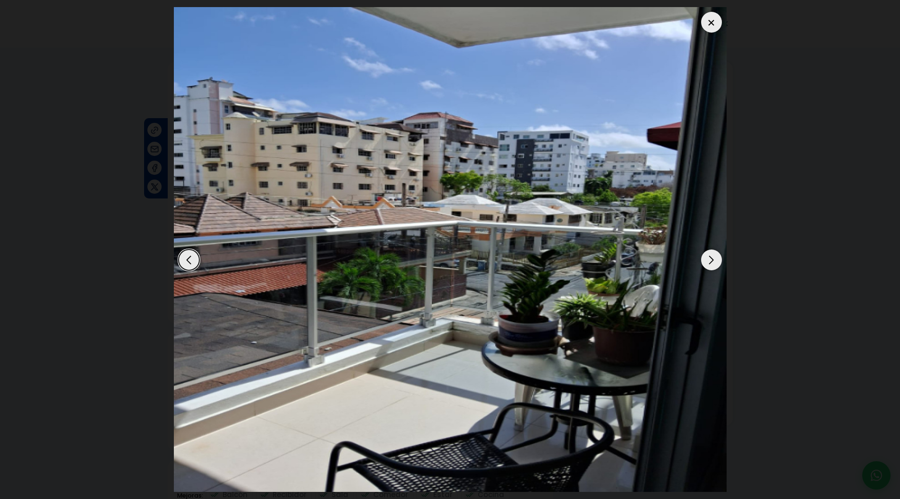
click at [706, 259] on div "Next slide" at bounding box center [711, 259] width 21 height 21
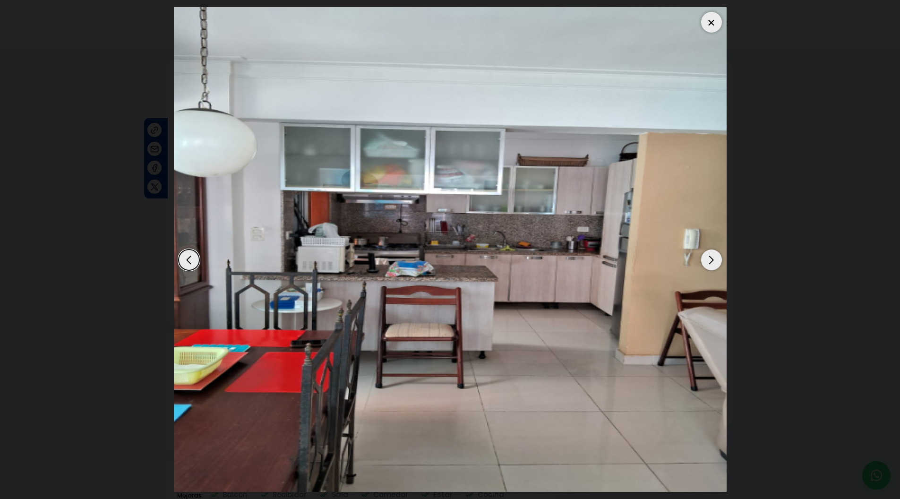
click at [706, 259] on div "Next slide" at bounding box center [711, 259] width 21 height 21
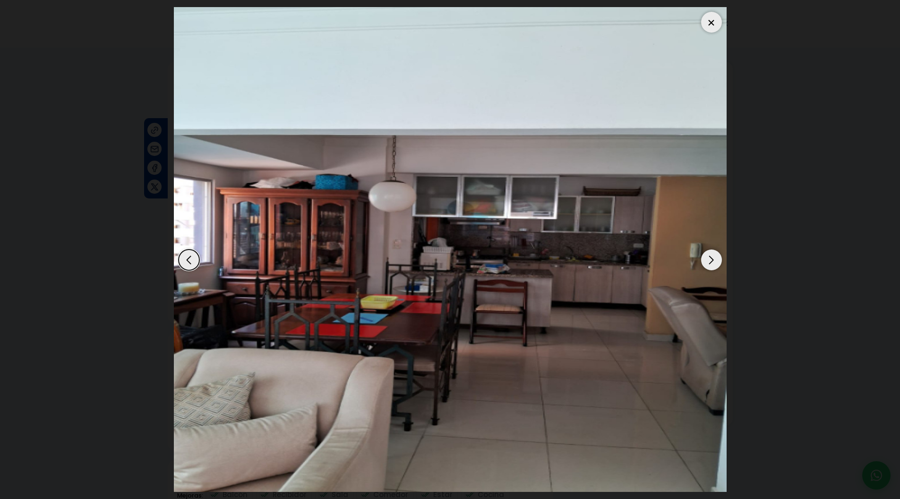
click at [706, 259] on div "Next slide" at bounding box center [711, 259] width 21 height 21
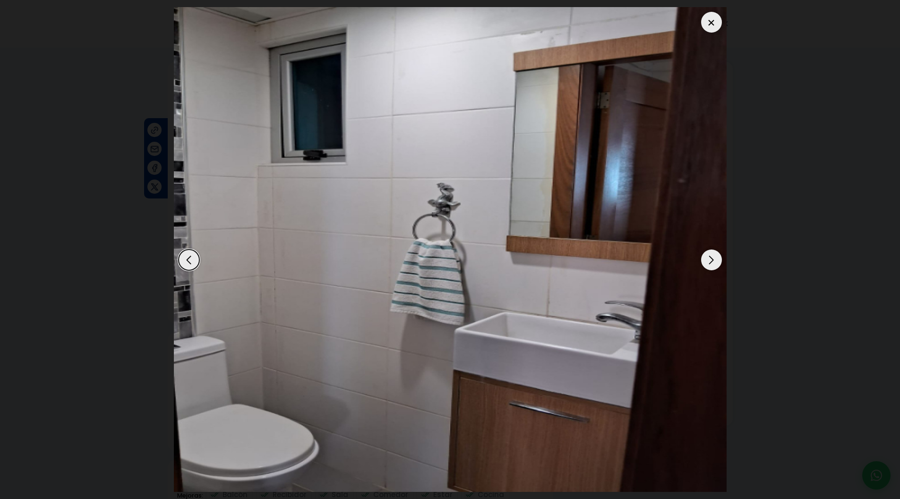
click at [706, 259] on div "Next slide" at bounding box center [711, 259] width 21 height 21
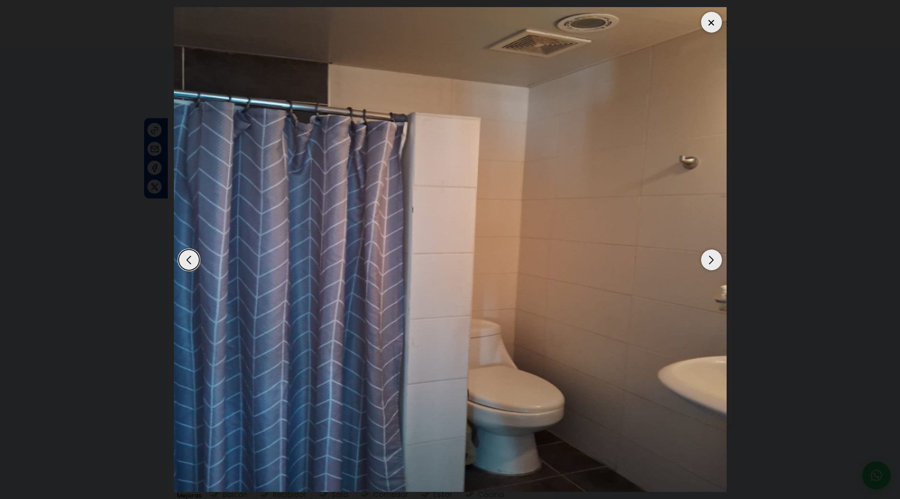
click at [706, 259] on div "Next slide" at bounding box center [711, 259] width 21 height 21
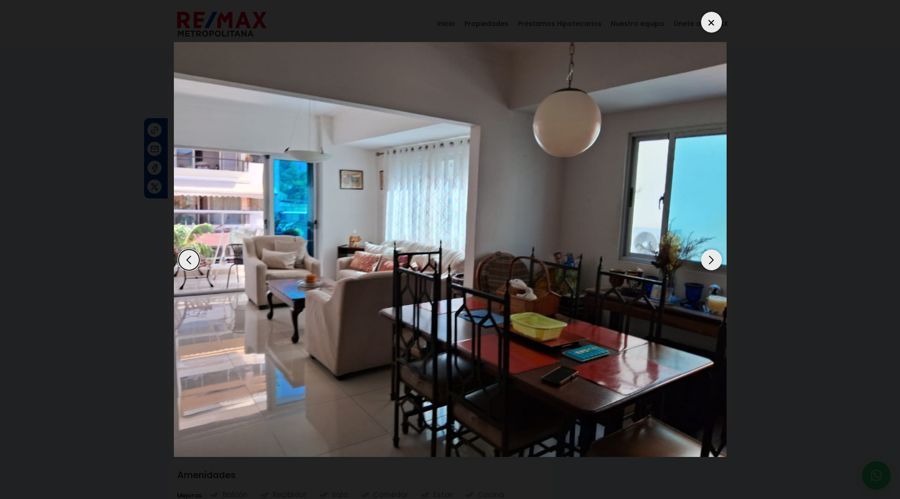
click at [706, 259] on div "Next slide" at bounding box center [711, 259] width 21 height 21
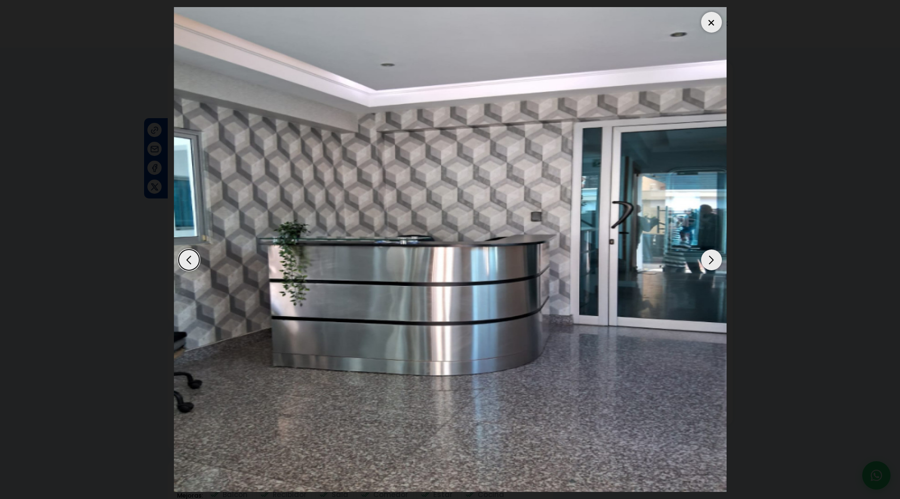
click at [706, 259] on div "Next slide" at bounding box center [711, 259] width 21 height 21
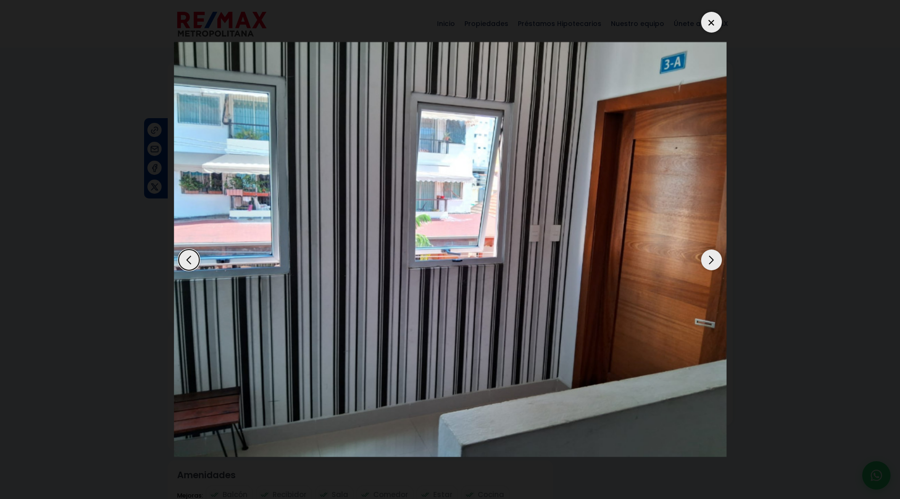
click at [706, 259] on div "Next slide" at bounding box center [711, 259] width 21 height 21
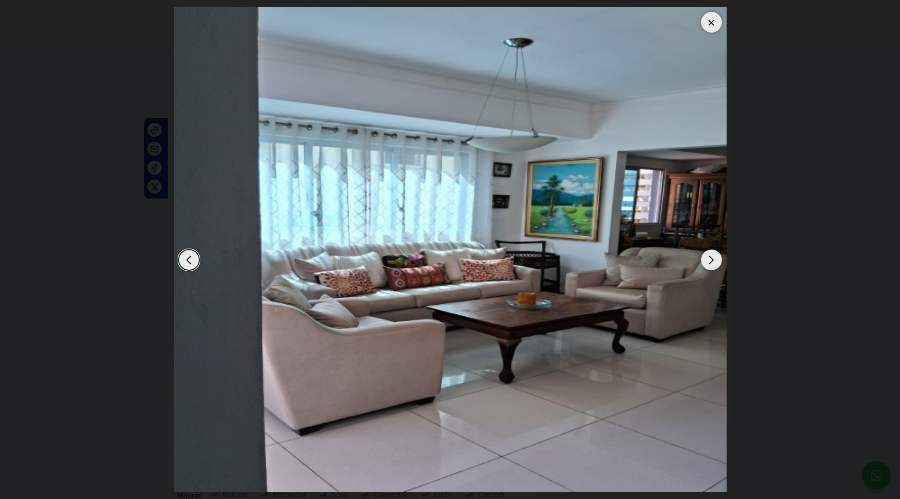
click at [706, 259] on div "Next slide" at bounding box center [711, 259] width 21 height 21
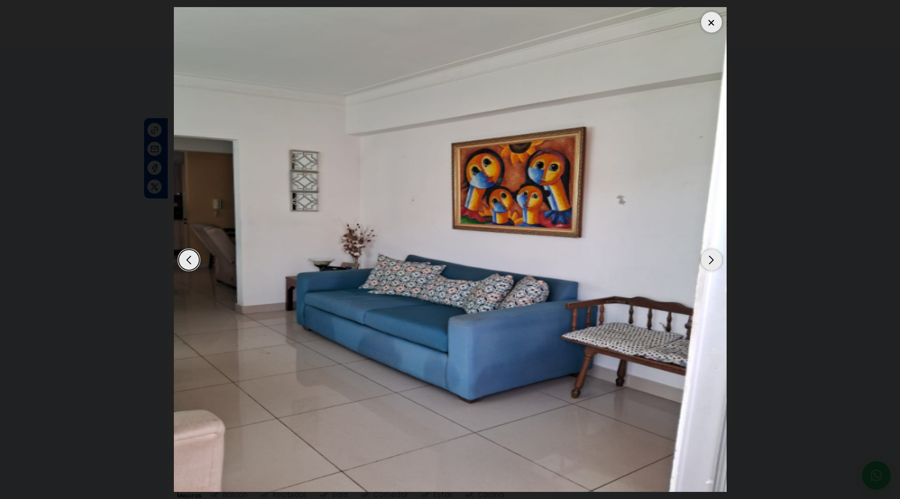
click at [706, 259] on div "Next slide" at bounding box center [711, 259] width 21 height 21
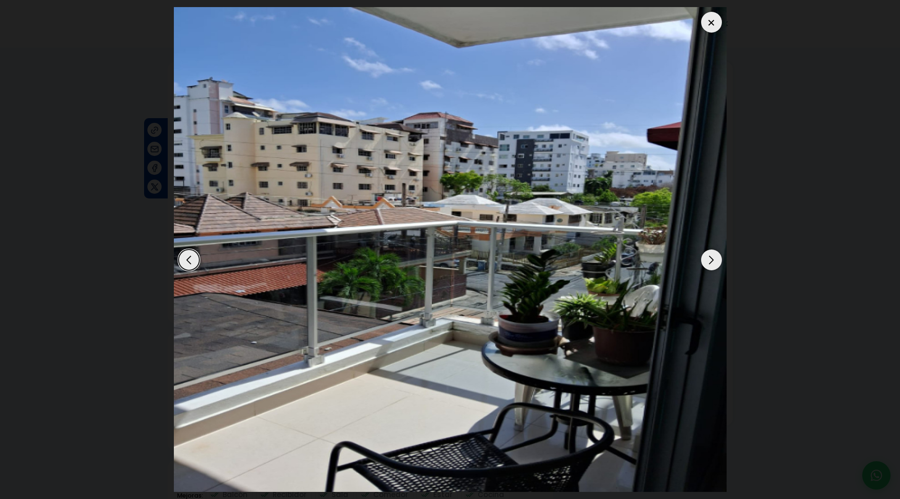
click at [706, 259] on div "Next slide" at bounding box center [711, 259] width 21 height 21
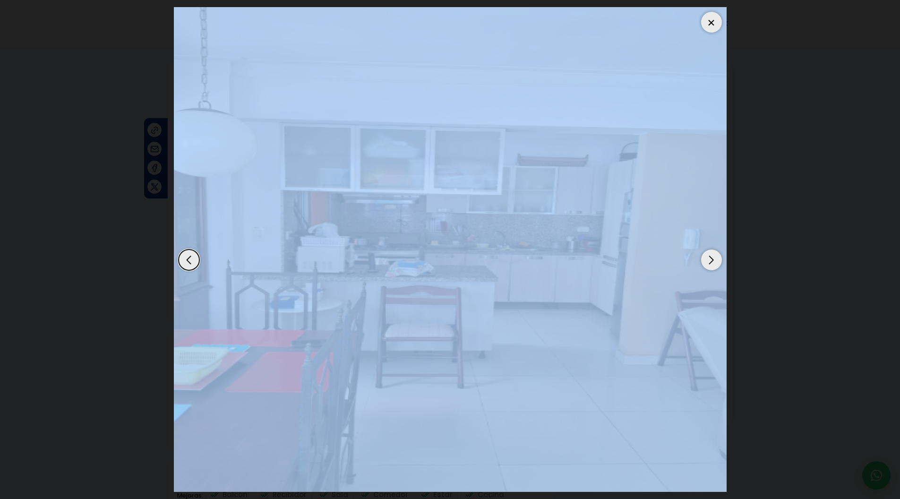
click at [706, 259] on div "Next slide" at bounding box center [711, 259] width 21 height 21
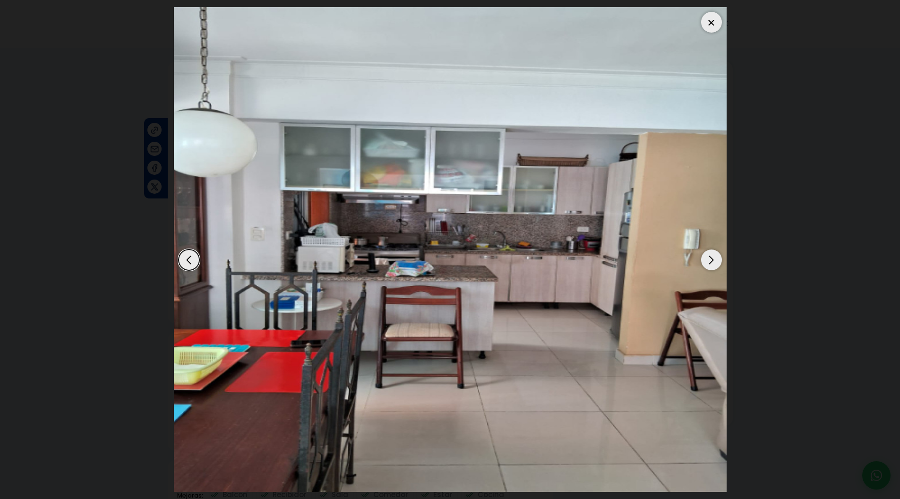
click at [707, 31] on div at bounding box center [711, 22] width 21 height 21
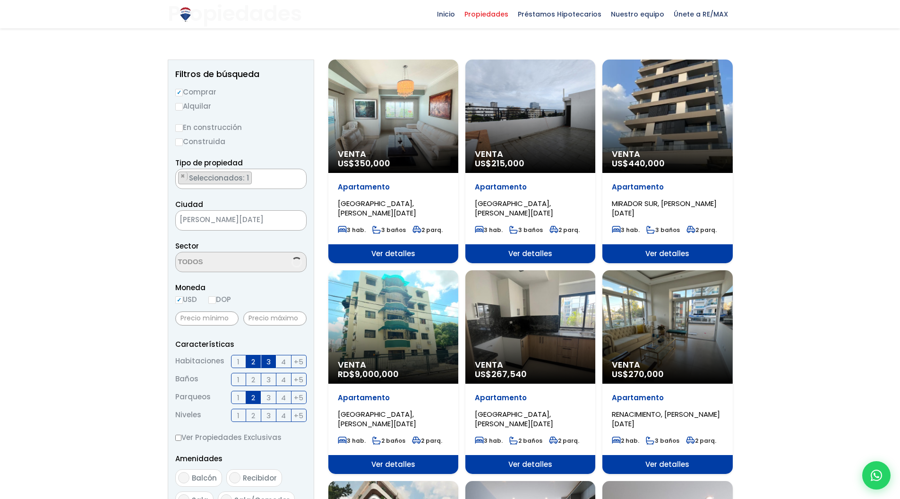
select select "114"
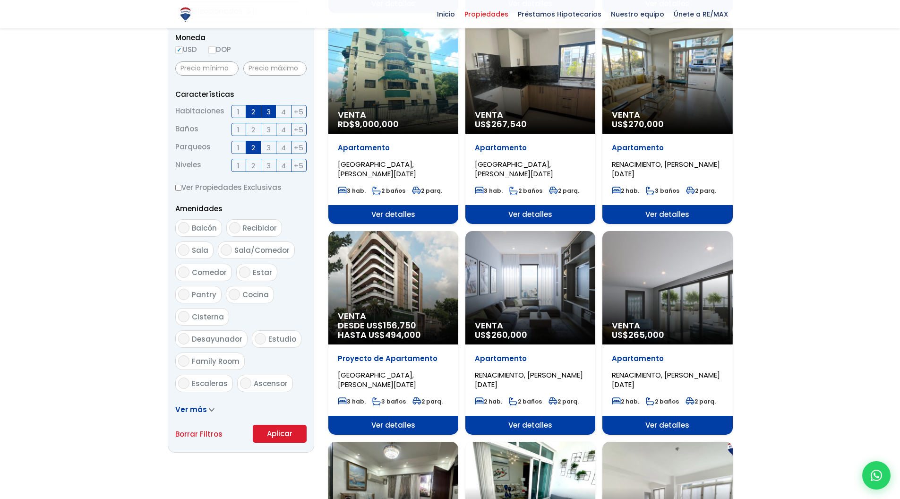
scroll to position [405, 0]
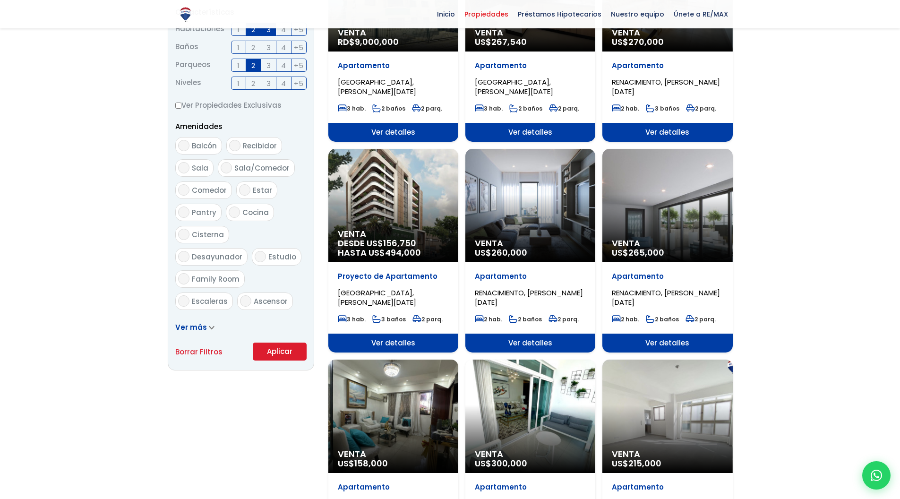
click at [209, 326] on icon at bounding box center [212, 327] width 6 height 4
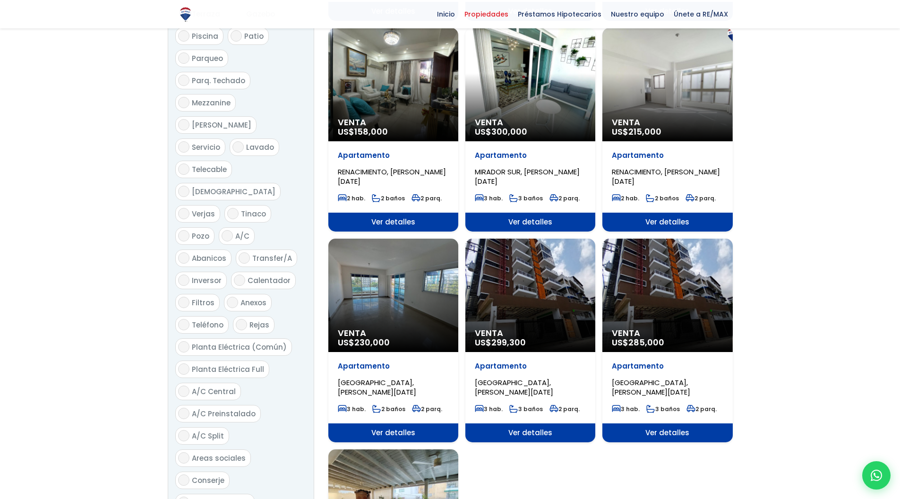
scroll to position [740, 0]
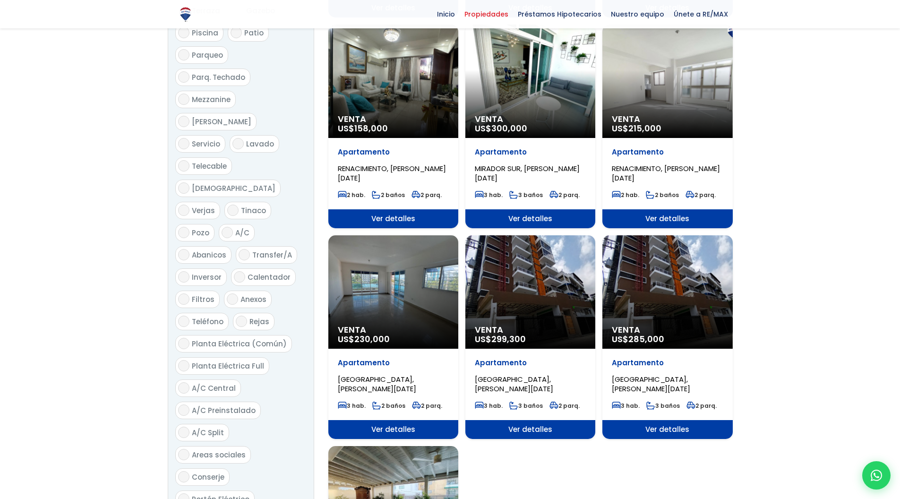
click at [186, 360] on input "Planta Eléctrica Full" at bounding box center [183, 365] width 11 height 11
checkbox input "true"
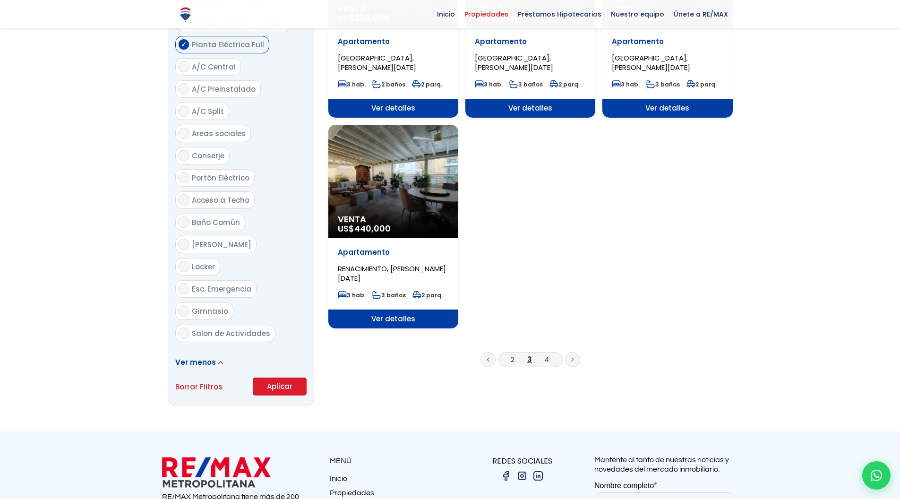
scroll to position [1152, 0]
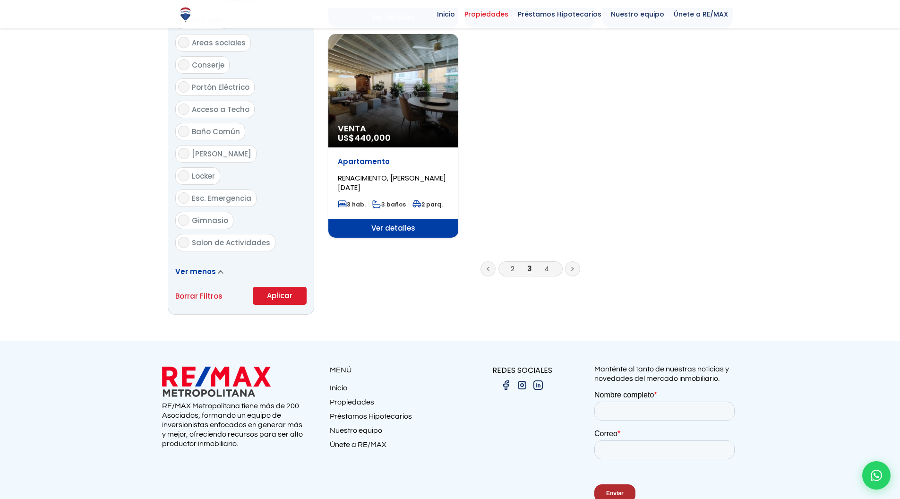
click at [272, 287] on button "Aplicar" at bounding box center [280, 296] width 54 height 18
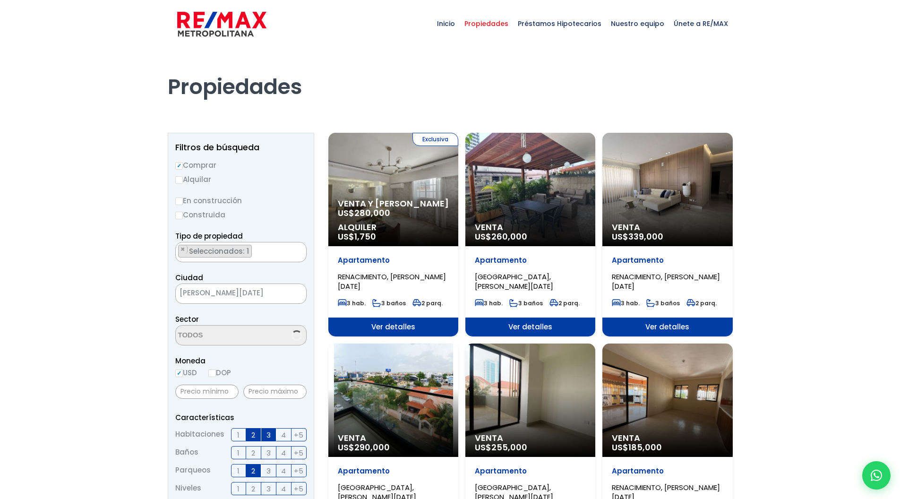
select select "114"
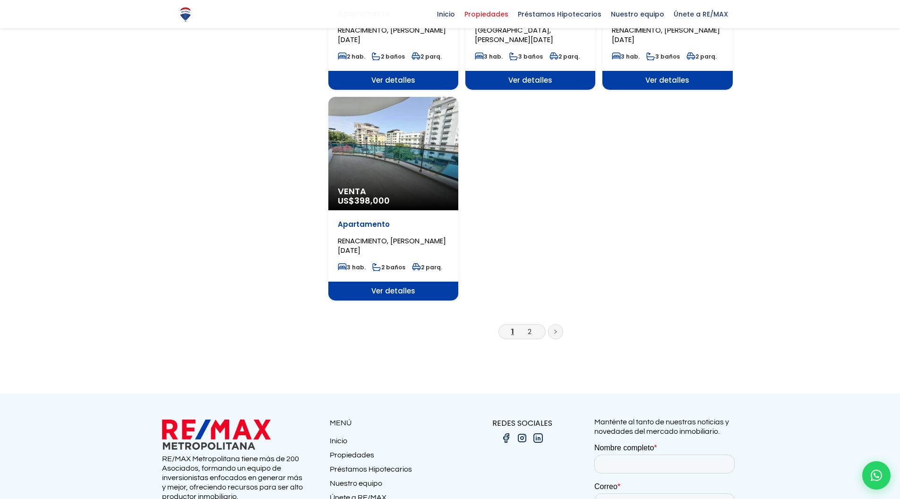
scroll to position [1149, 0]
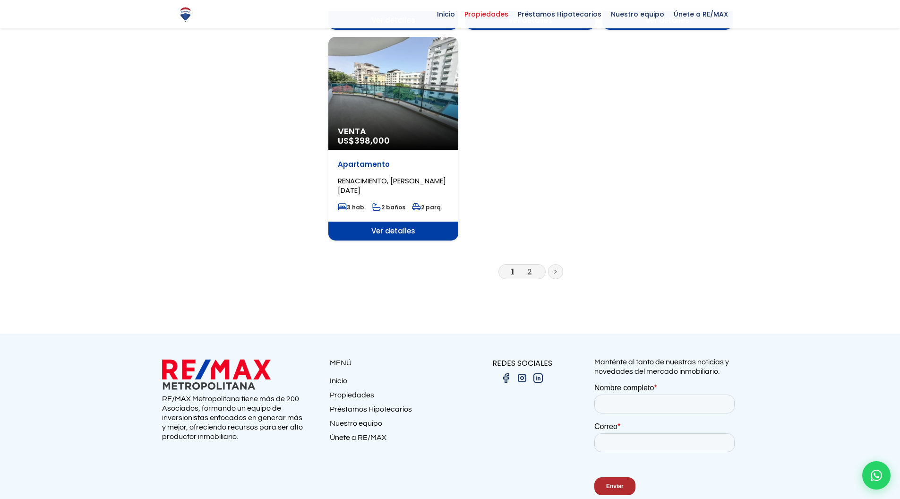
click at [528, 268] on link "2" at bounding box center [530, 271] width 4 height 10
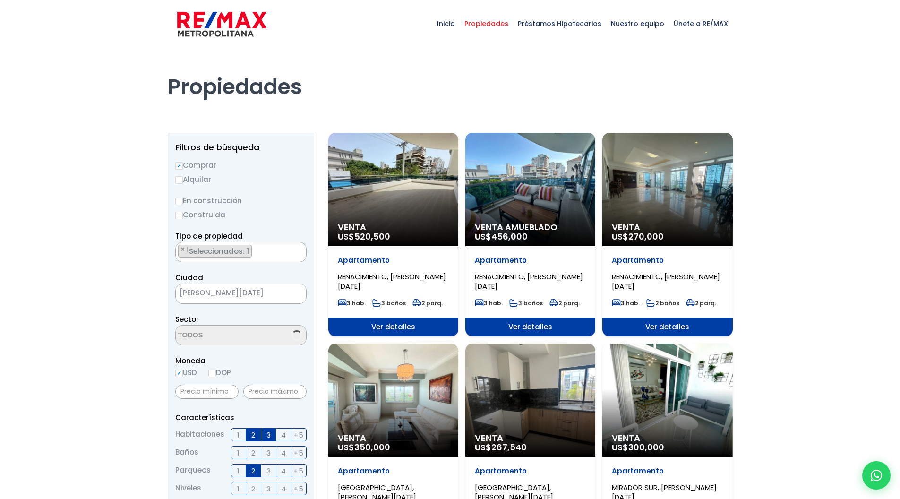
scroll to position [2238, 0]
select select "114"
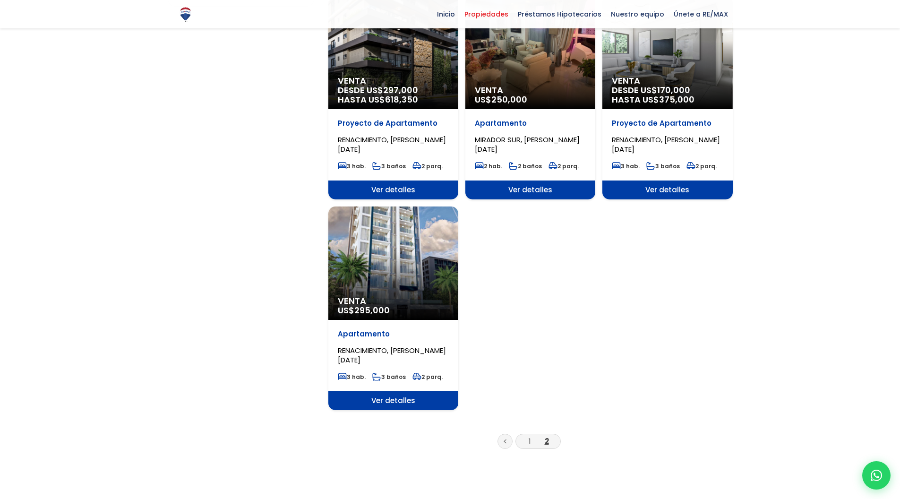
scroll to position [982, 0]
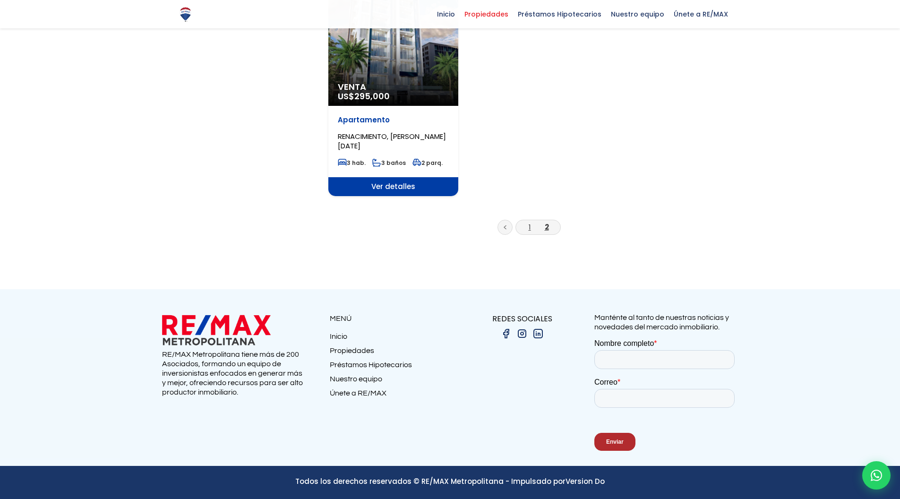
click at [530, 225] on link "1" at bounding box center [530, 227] width 2 height 10
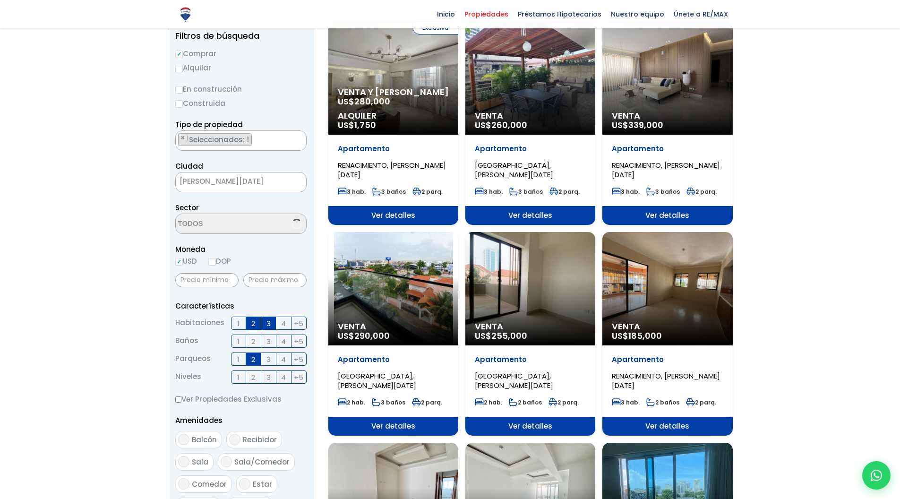
scroll to position [2238, 0]
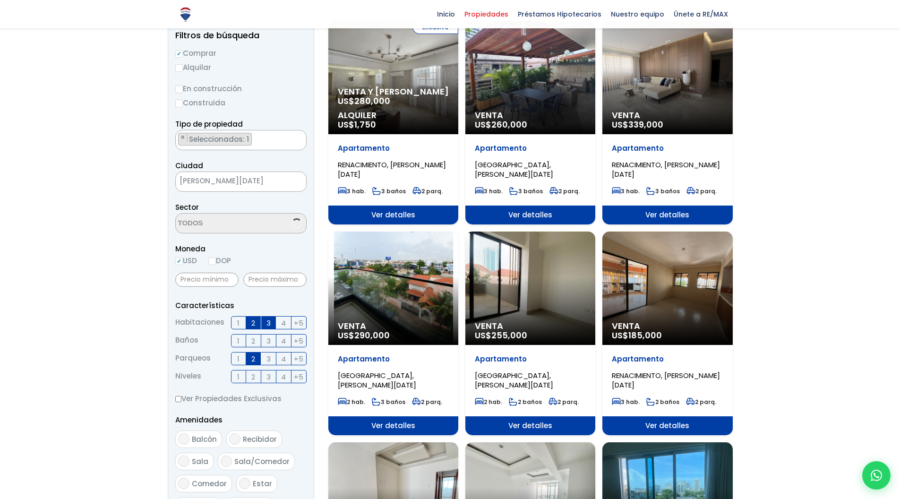
select select "114"
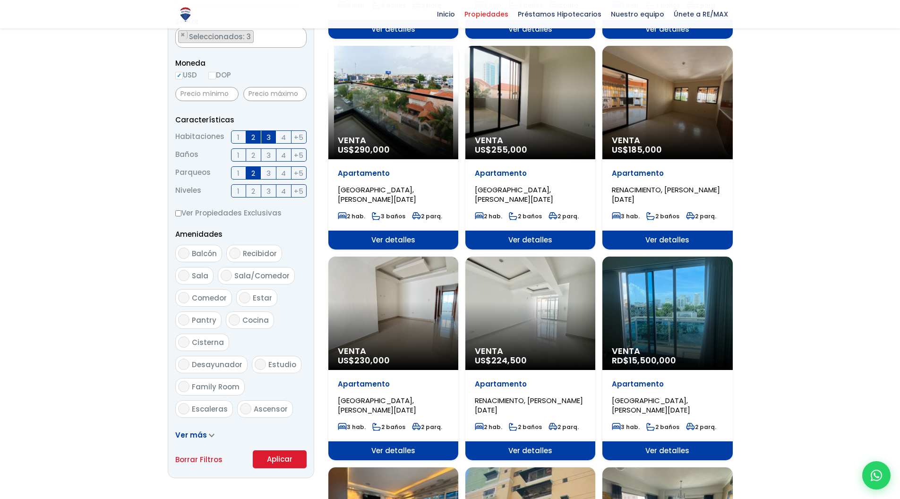
scroll to position [0, 0]
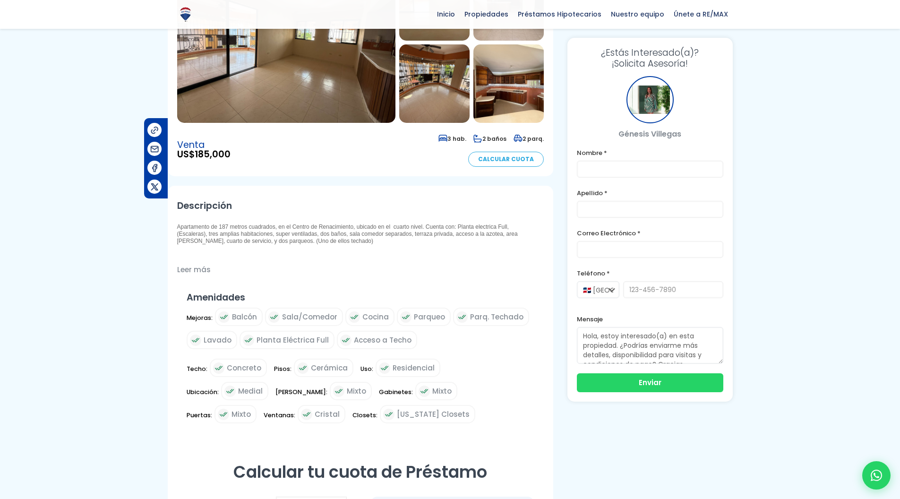
scroll to position [132, 0]
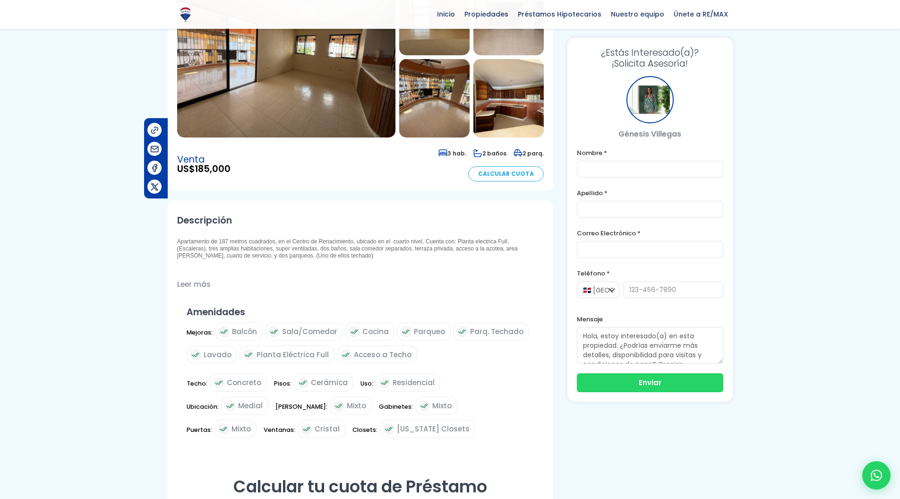
click at [319, 111] on img at bounding box center [286, 57] width 218 height 161
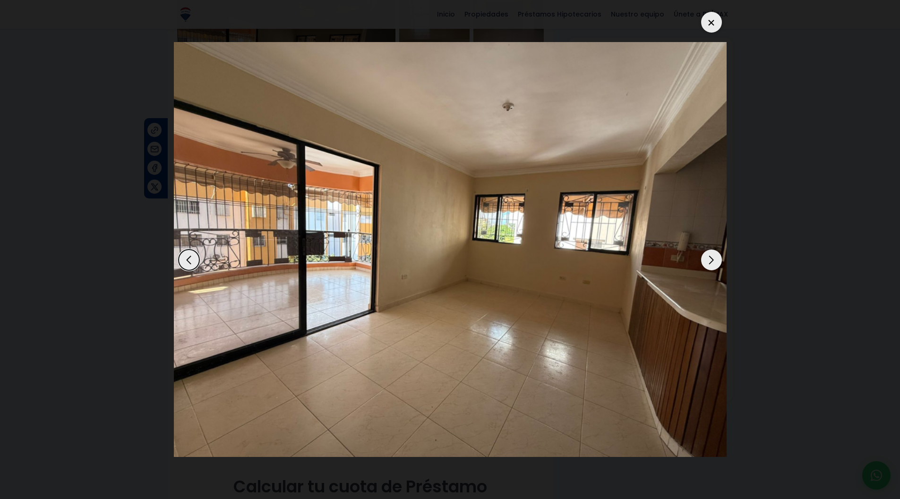
click at [709, 262] on div "Next slide" at bounding box center [711, 259] width 21 height 21
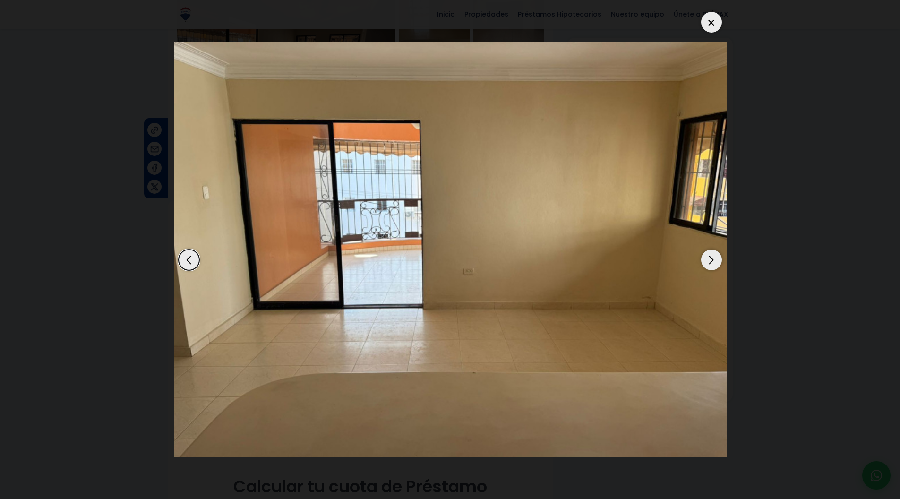
click at [709, 262] on div "Next slide" at bounding box center [711, 259] width 21 height 21
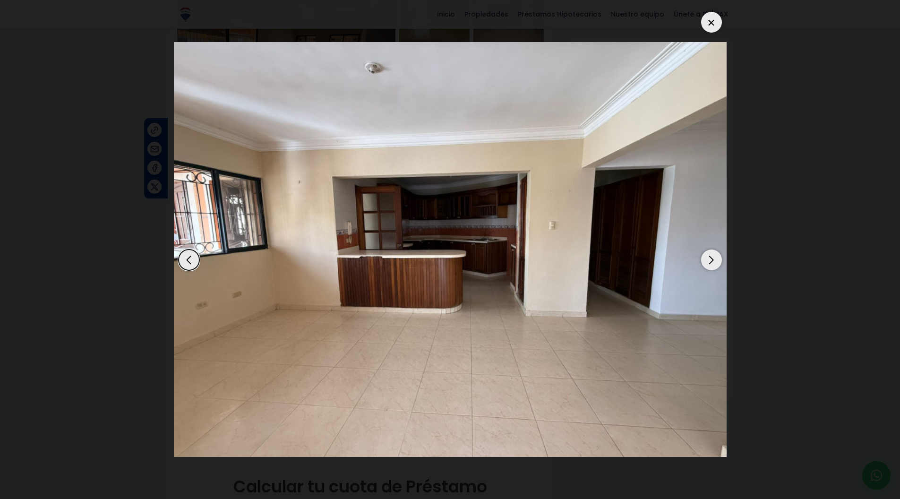
click at [709, 262] on div "Next slide" at bounding box center [711, 259] width 21 height 21
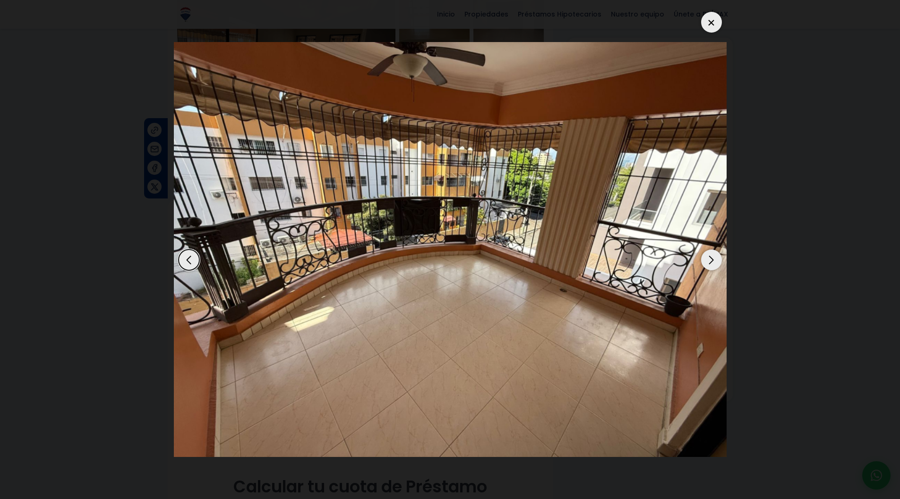
click at [709, 262] on div "Next slide" at bounding box center [711, 259] width 21 height 21
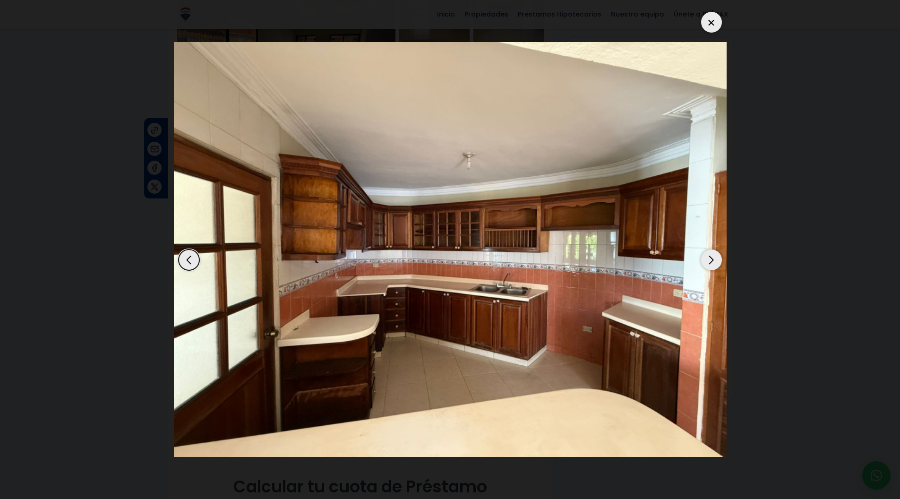
click at [709, 262] on div "Next slide" at bounding box center [711, 259] width 21 height 21
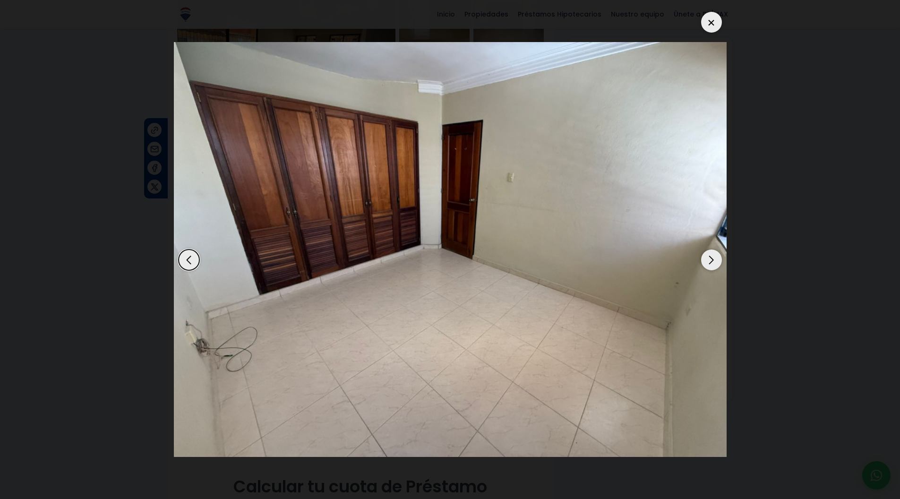
click at [709, 262] on div "Next slide" at bounding box center [711, 259] width 21 height 21
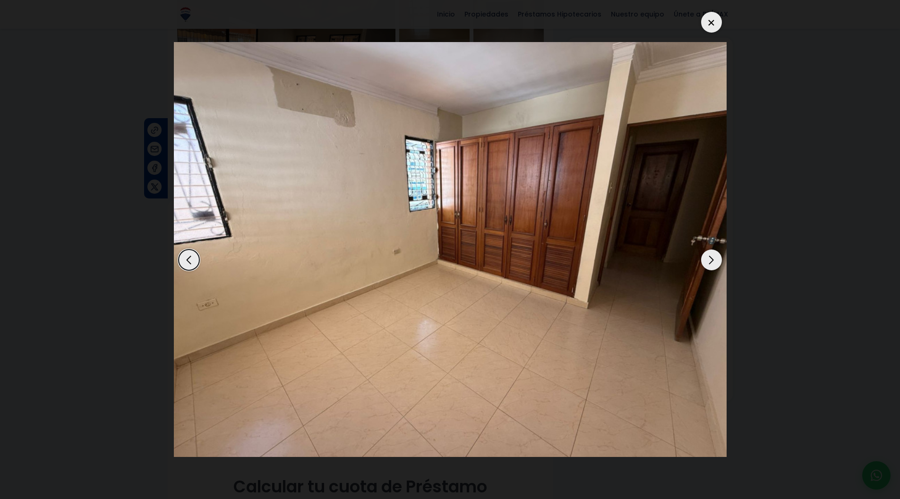
click at [709, 262] on div "Next slide" at bounding box center [711, 259] width 21 height 21
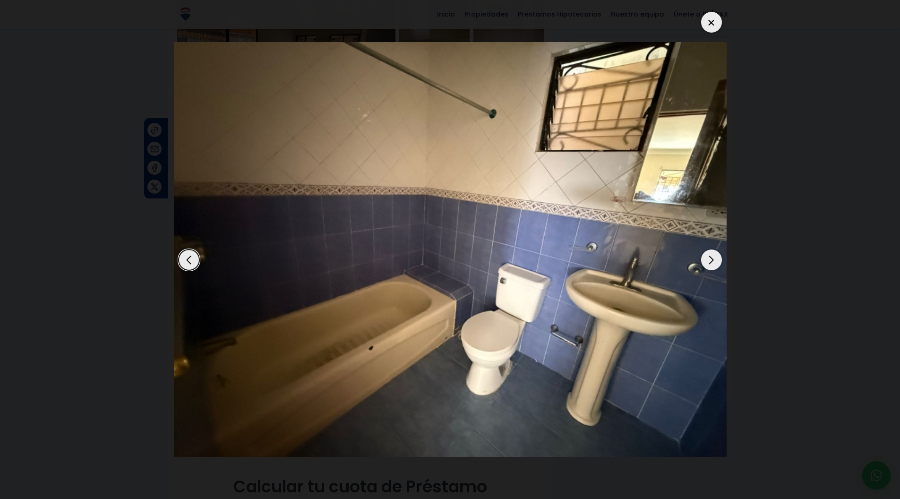
click at [709, 262] on div "Next slide" at bounding box center [711, 259] width 21 height 21
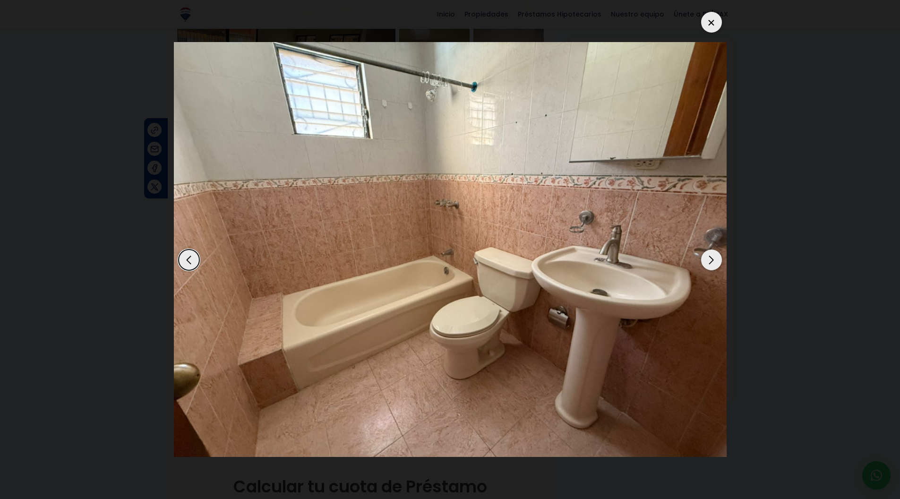
click at [709, 262] on div "Next slide" at bounding box center [711, 259] width 21 height 21
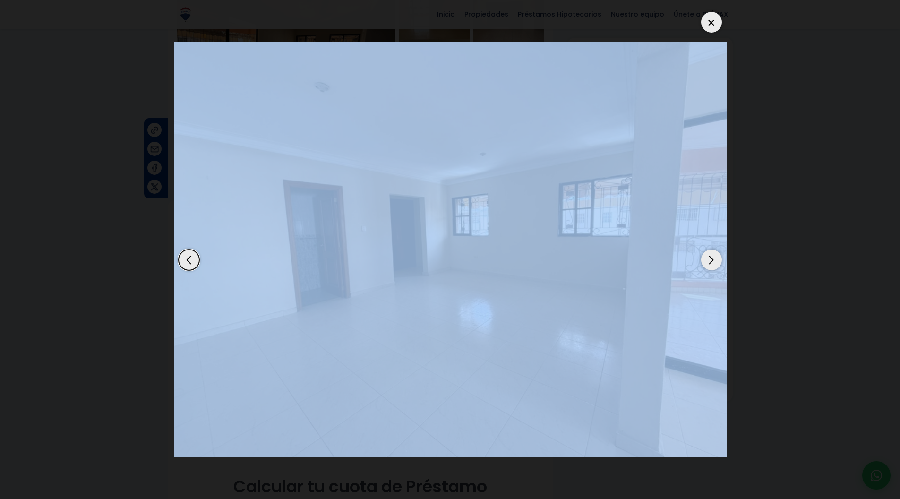
click at [709, 262] on div "Next slide" at bounding box center [711, 259] width 21 height 21
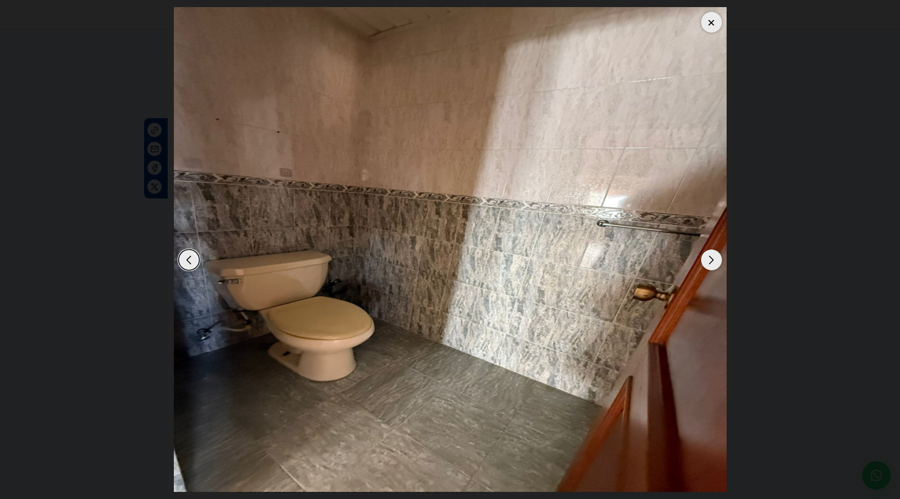
click at [709, 262] on div "Next slide" at bounding box center [711, 259] width 21 height 21
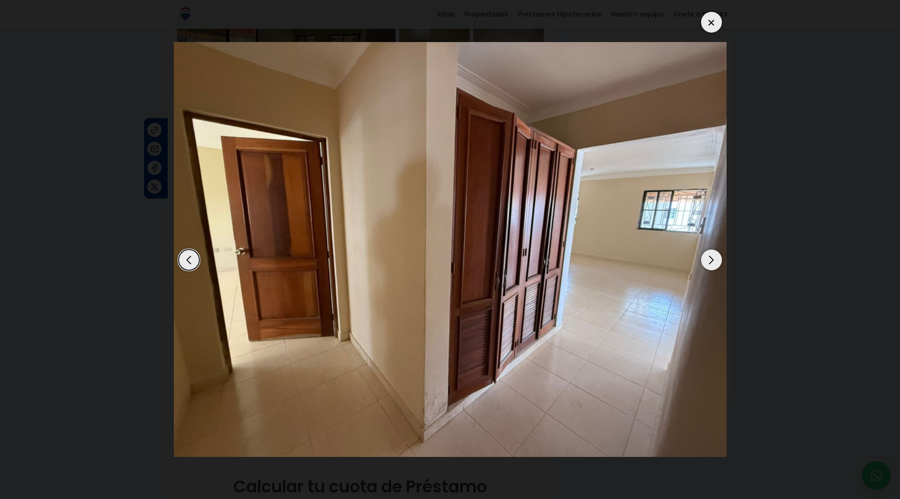
click at [717, 260] on div "Next slide" at bounding box center [711, 259] width 21 height 21
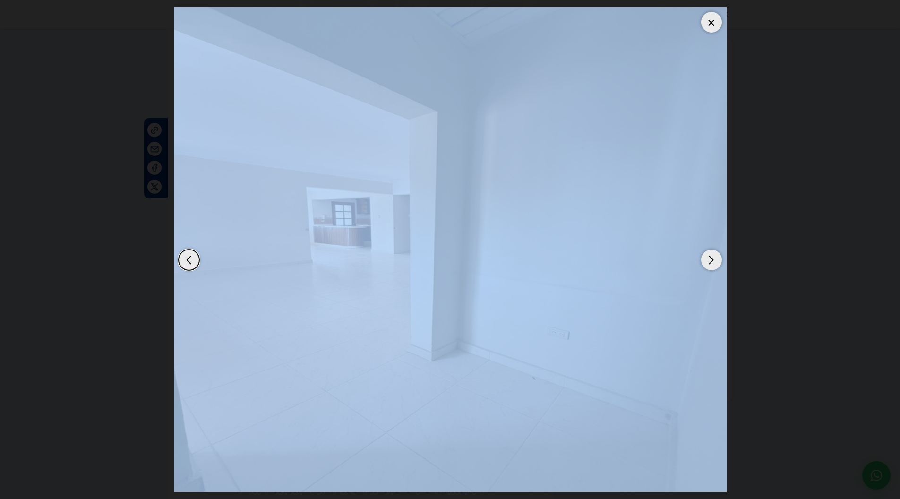
click at [717, 260] on div "Next slide" at bounding box center [711, 259] width 21 height 21
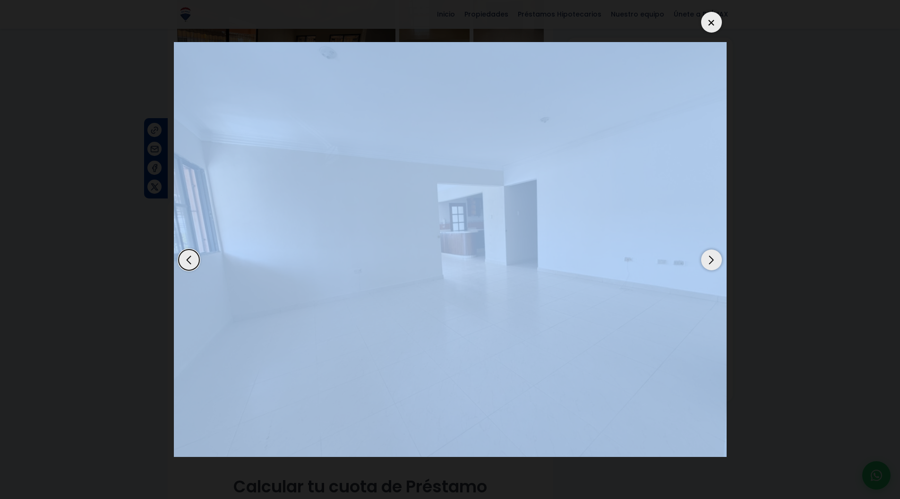
click at [717, 260] on div "Next slide" at bounding box center [711, 259] width 21 height 21
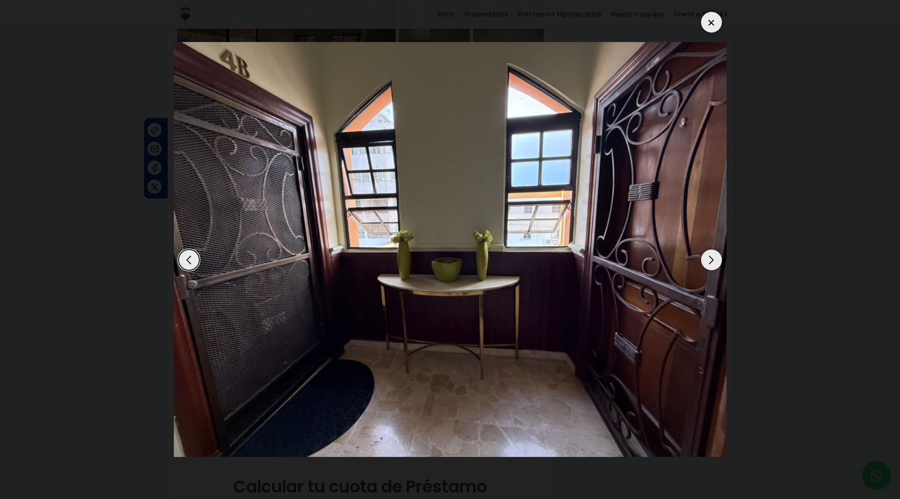
click at [717, 260] on div "Next slide" at bounding box center [711, 259] width 21 height 21
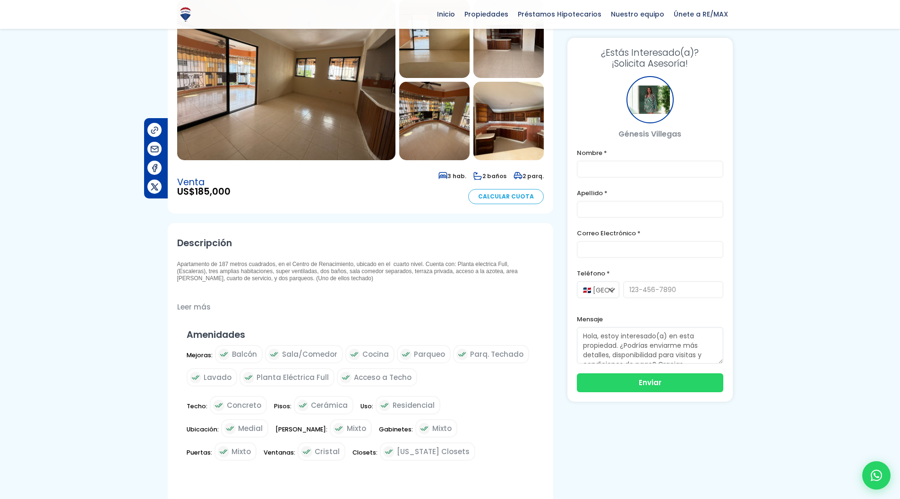
scroll to position [0, 0]
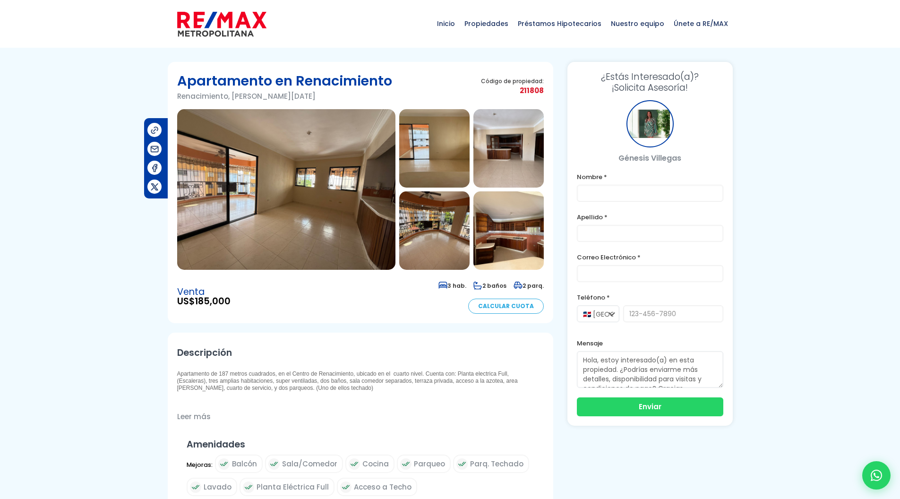
click at [444, 222] on img at bounding box center [434, 230] width 70 height 78
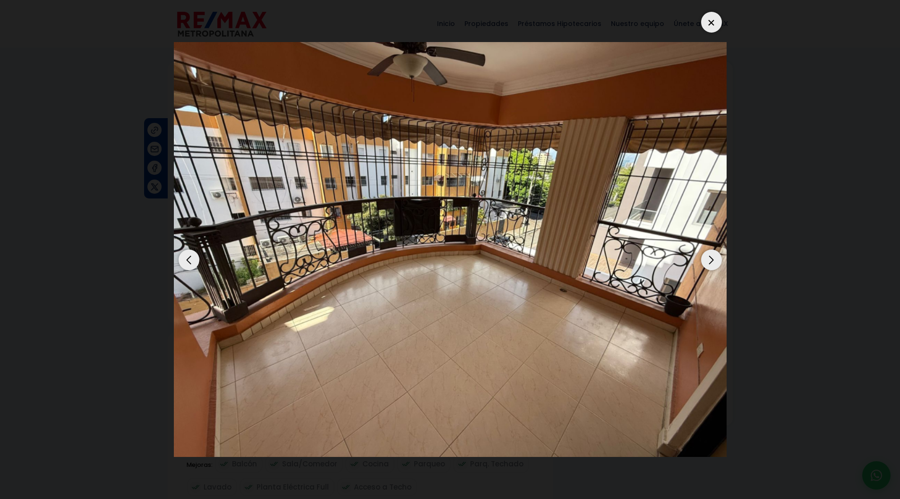
click at [714, 259] on div "Next slide" at bounding box center [711, 259] width 21 height 21
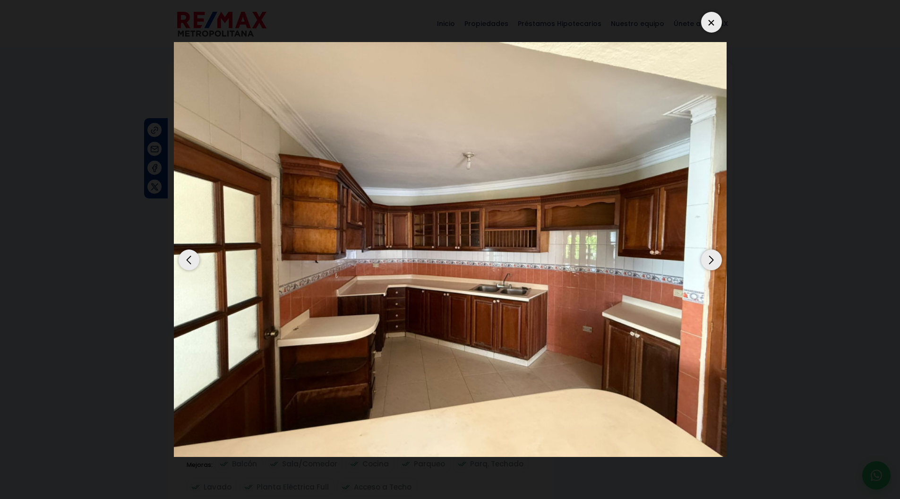
click at [714, 259] on div "Next slide" at bounding box center [711, 259] width 21 height 21
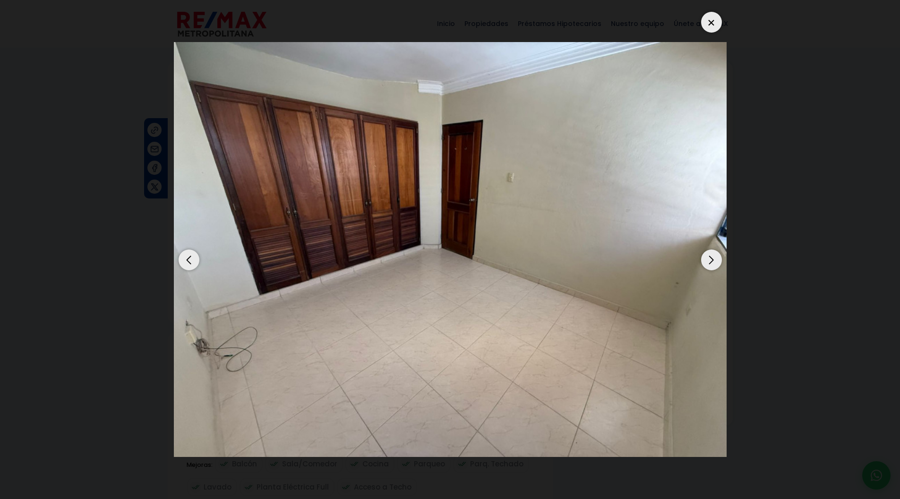
click at [714, 259] on div "Next slide" at bounding box center [711, 259] width 21 height 21
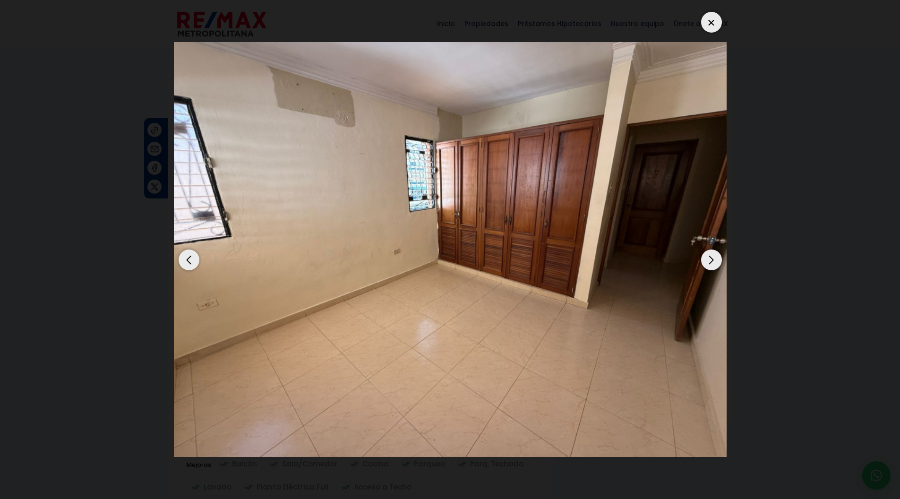
click at [714, 259] on div "Next slide" at bounding box center [711, 259] width 21 height 21
